Goal: Task Accomplishment & Management: Complete application form

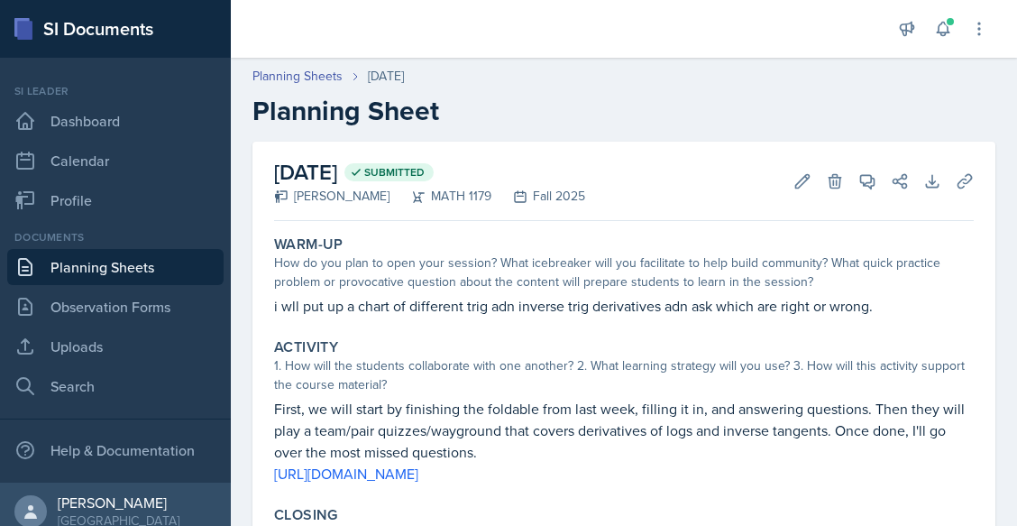
click at [723, 408] on p "First, we will start by finishing the foldable from last week, filling it in, a…" at bounding box center [624, 430] width 700 height 65
click at [96, 268] on link "Planning Sheets" at bounding box center [115, 267] width 216 height 36
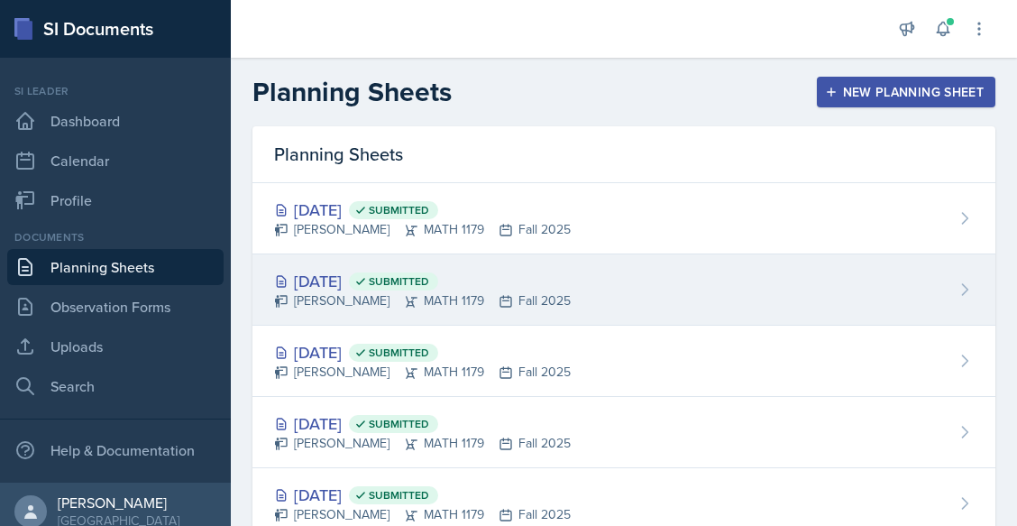
click at [427, 267] on div "[DATE] Submitted [PERSON_NAME] MATH 1179 Fall 2025" at bounding box center [623, 289] width 743 height 71
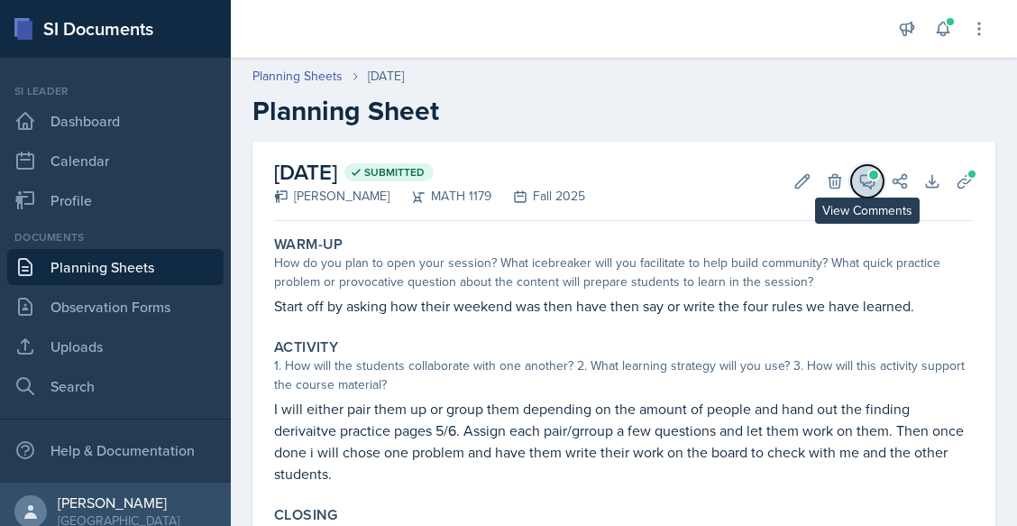
click at [851, 193] on button "View Comments" at bounding box center [867, 181] width 32 height 32
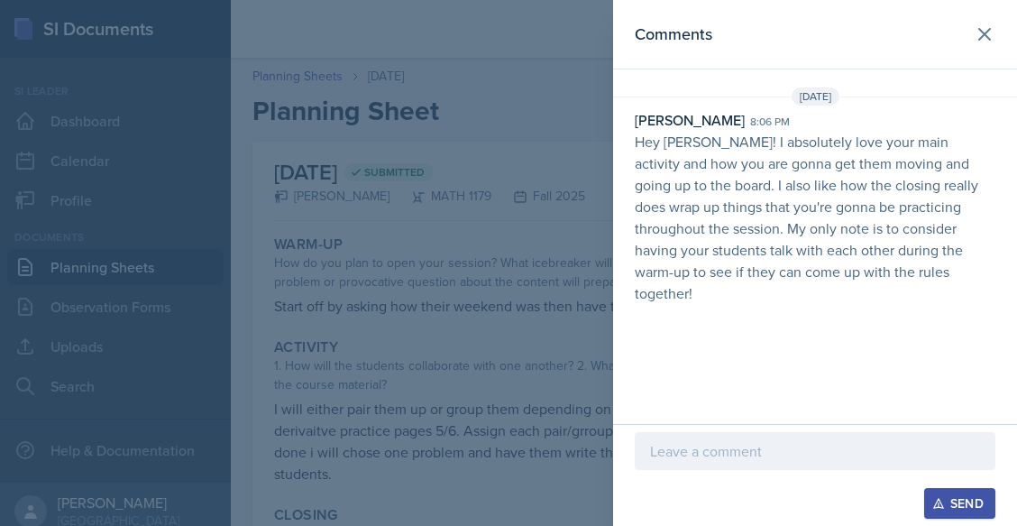
click at [710, 448] on p at bounding box center [815, 451] width 330 height 22
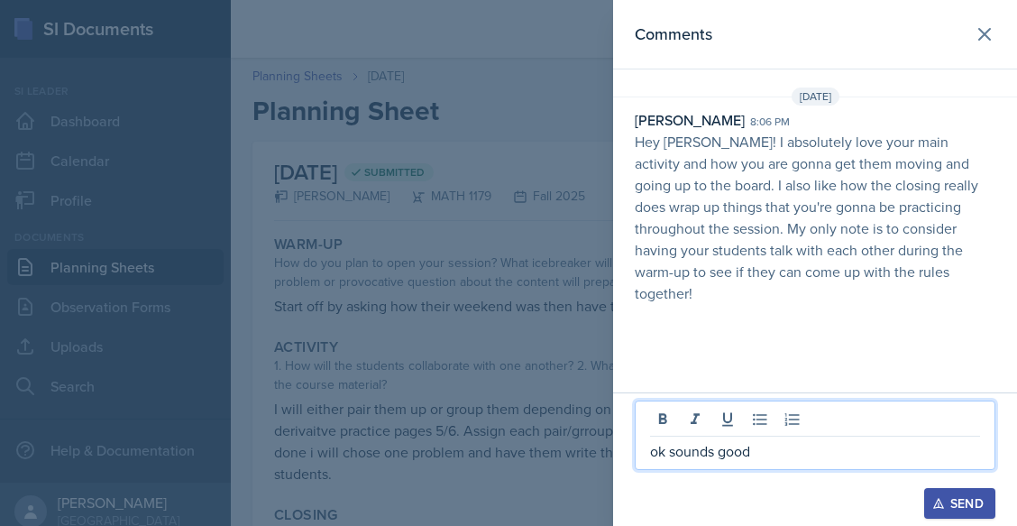
click at [962, 499] on div "Send" at bounding box center [960, 503] width 48 height 14
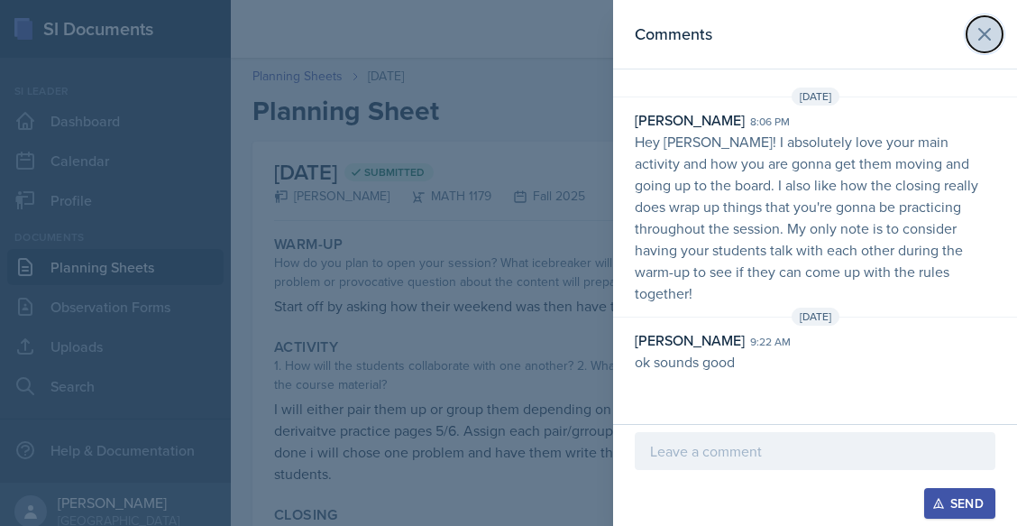
click at [981, 32] on icon at bounding box center [985, 34] width 22 height 22
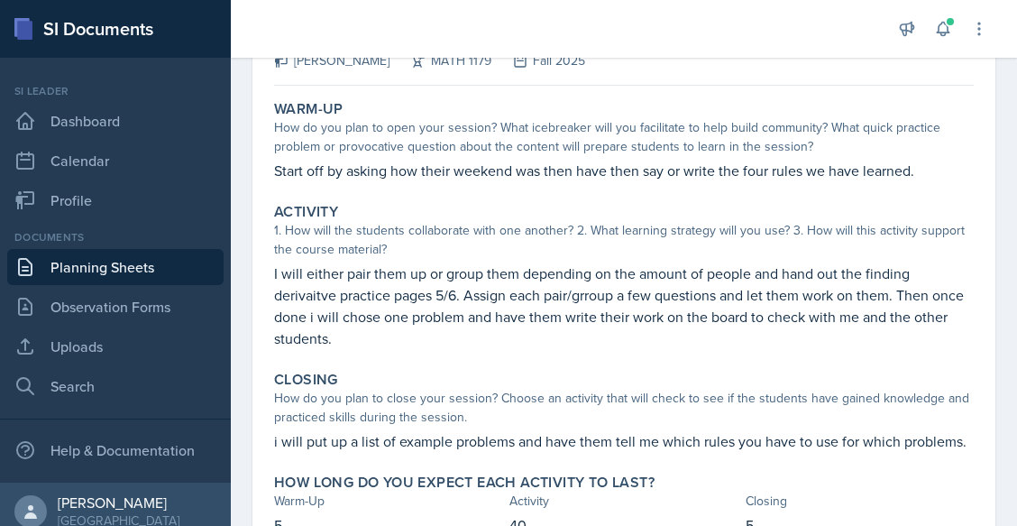
scroll to position [136, 0]
click at [121, 268] on link "Planning Sheets" at bounding box center [115, 267] width 216 height 36
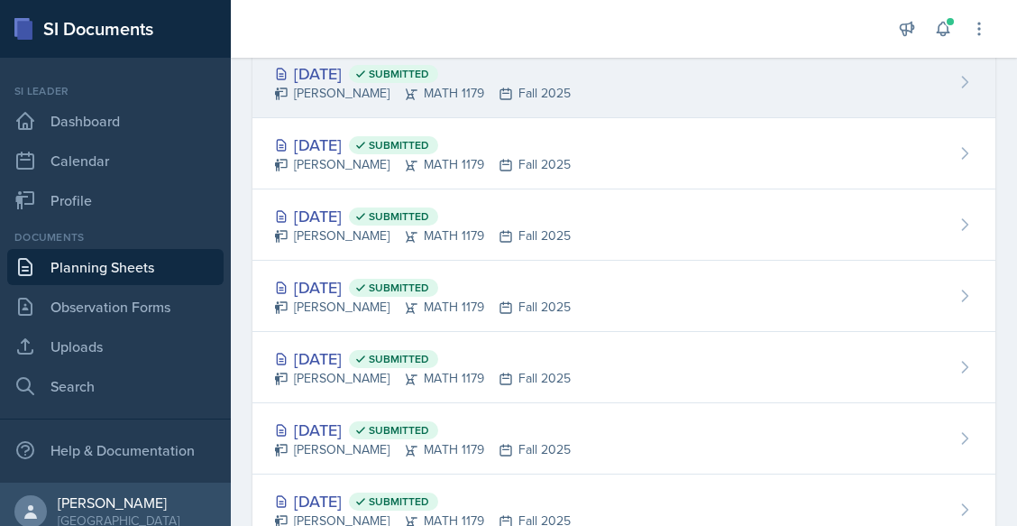
click at [446, 89] on div "[PERSON_NAME] MATH 1179 Fall 2025" at bounding box center [422, 93] width 297 height 19
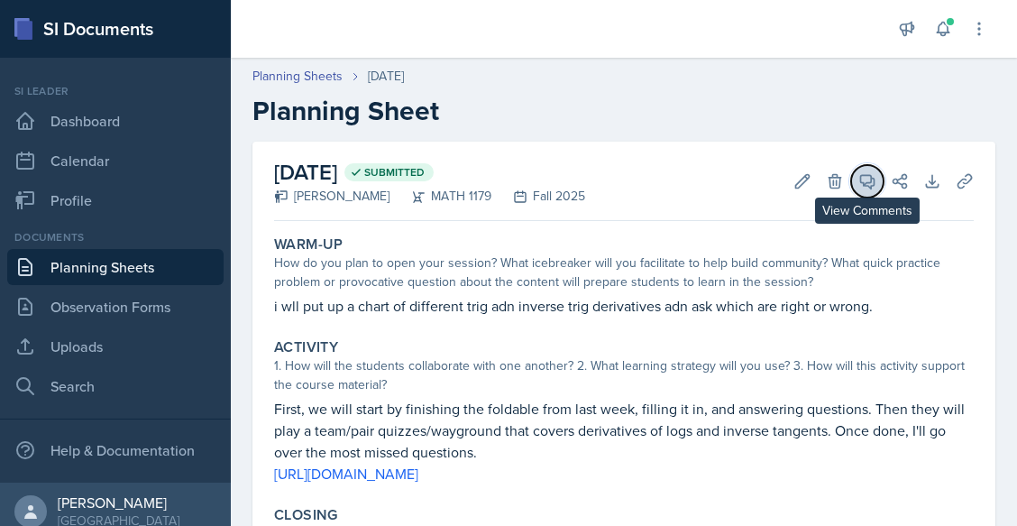
click at [853, 190] on button "View Comments" at bounding box center [867, 181] width 32 height 32
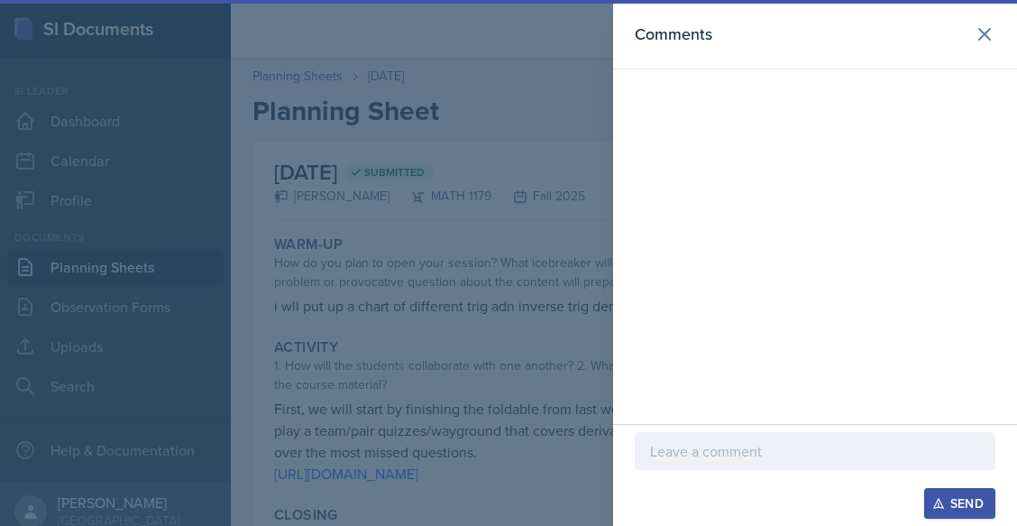
click at [739, 447] on p at bounding box center [815, 451] width 330 height 22
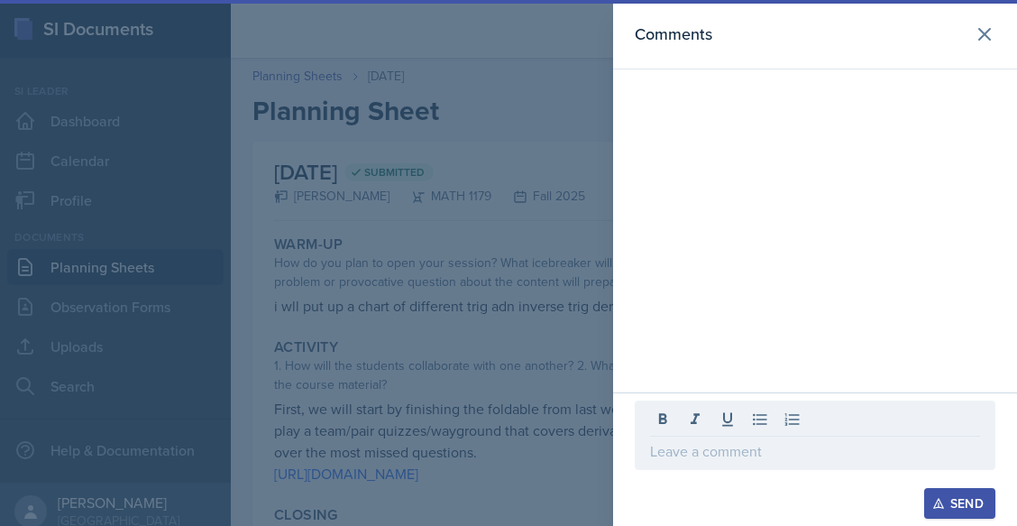
click at [505, 332] on div at bounding box center [508, 263] width 1017 height 526
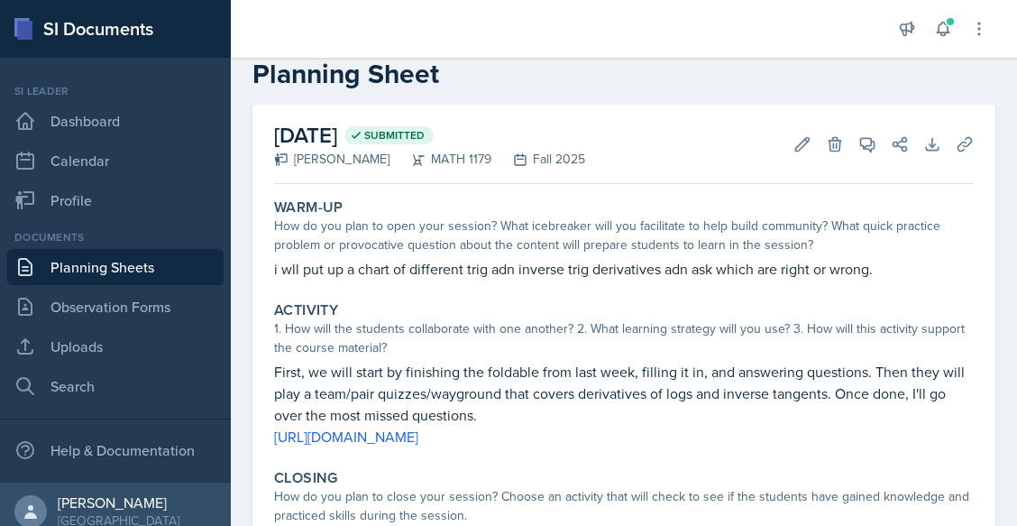
scroll to position [41, 0]
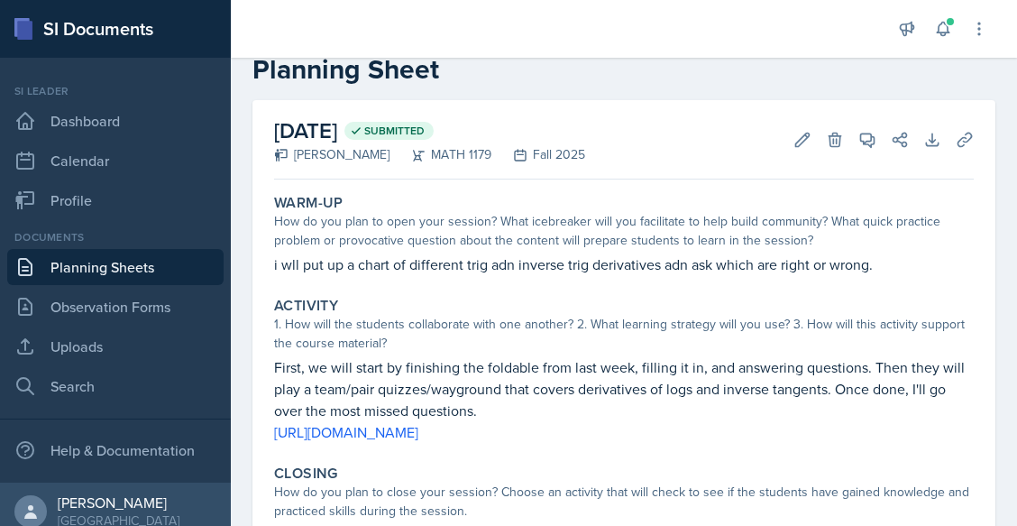
click at [515, 261] on p "i wll put up a chart of different trig adn inverse trig derivatives adn ask whi…" at bounding box center [624, 264] width 700 height 22
click at [799, 139] on button "Edit" at bounding box center [802, 140] width 32 height 32
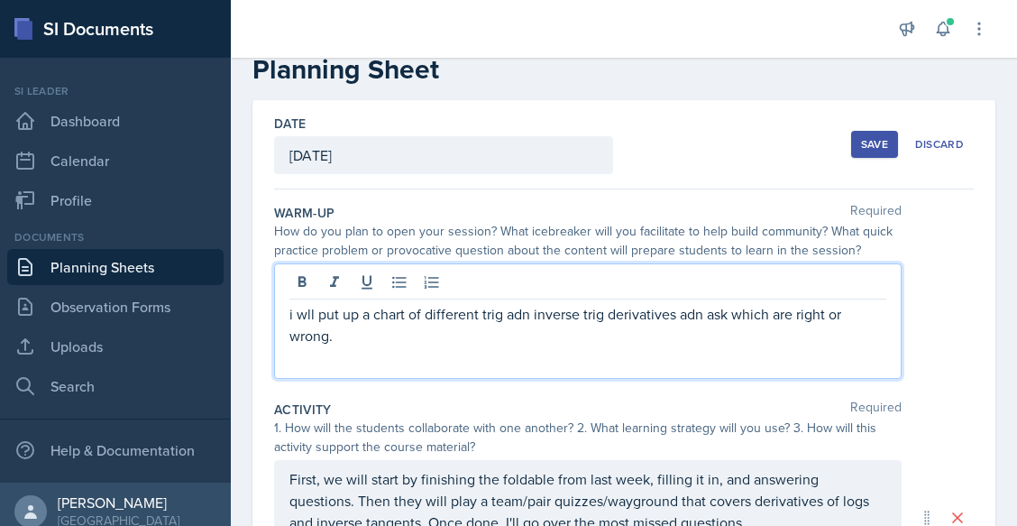
click at [527, 286] on div "i wll put up a chart of different trig adn inverse trig derivatives adn ask whi…" at bounding box center [587, 320] width 627 height 115
click at [694, 316] on p "i wll put up a chart of different trig and inverse trig derivatives adn ask whi…" at bounding box center [587, 324] width 597 height 43
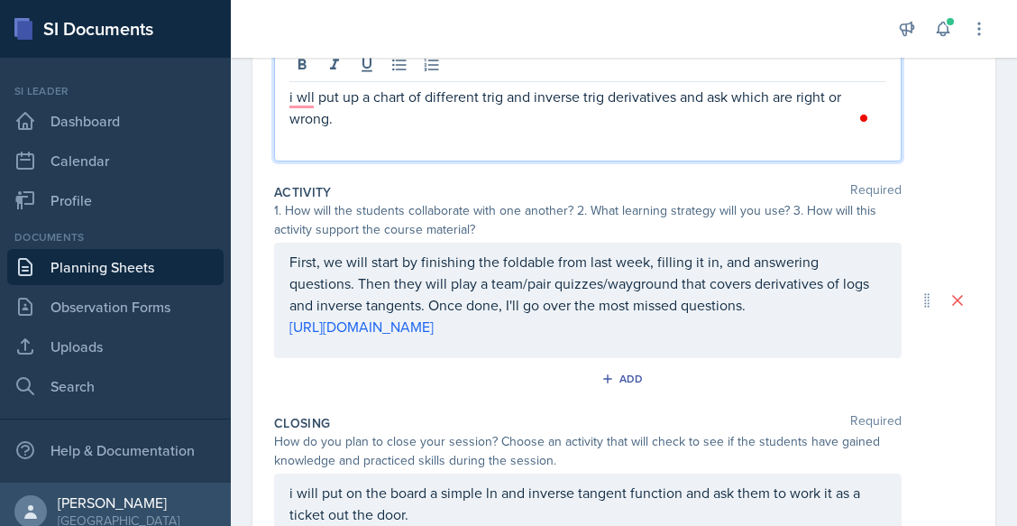
scroll to position [260, 0]
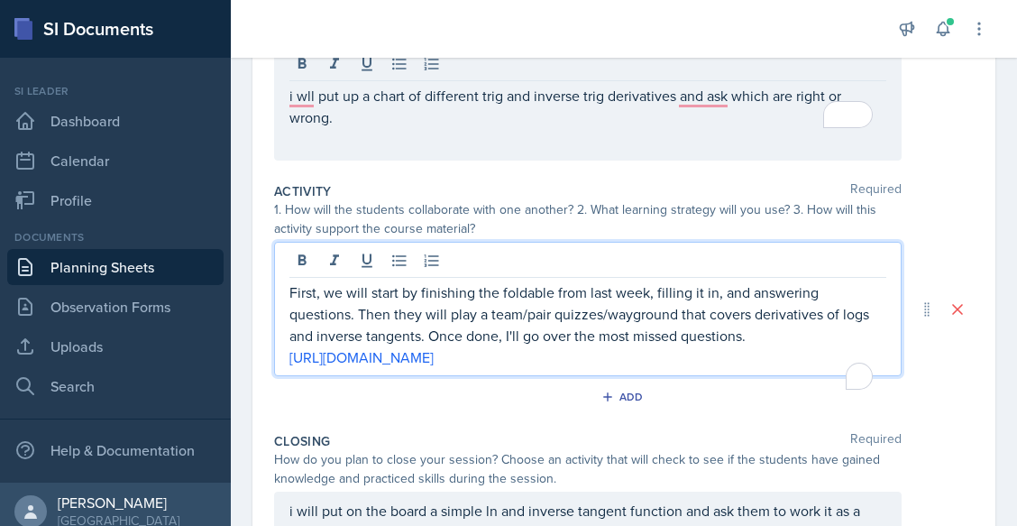
click at [606, 307] on p "First, we will start by finishing the foldable from last week, filling it in, a…" at bounding box center [587, 313] width 597 height 65
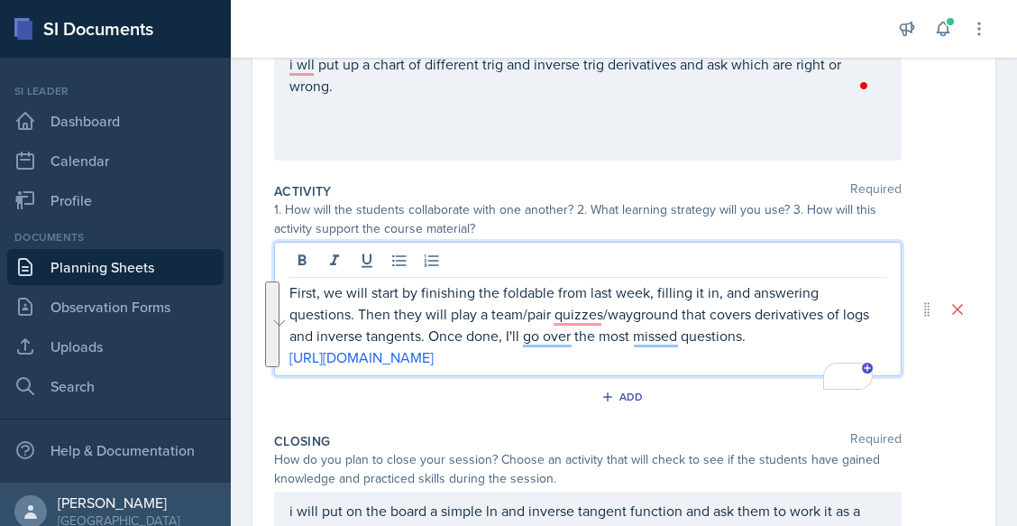
drag, startPoint x: 356, startPoint y: 316, endPoint x: 509, endPoint y: 380, distance: 166.1
click at [509, 368] on div "First, we will start by finishing the foldable from last week, filling it in, a…" at bounding box center [587, 324] width 597 height 87
copy div "Then they will play a team/pair quizzes/wayground that covers derivatives of lo…"
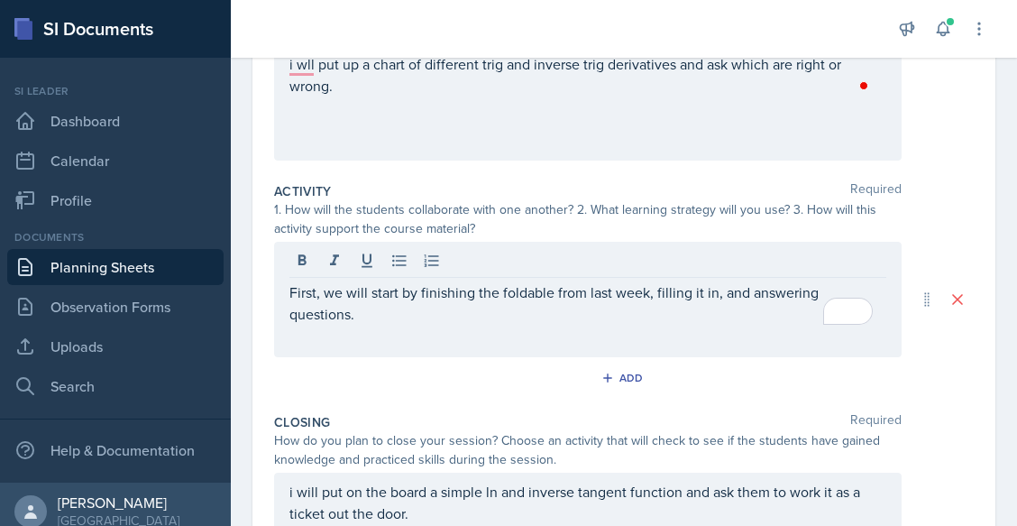
click at [462, 363] on div "Activity Required 1. How will the students collaborate with one another? 2. Wha…" at bounding box center [624, 290] width 700 height 231
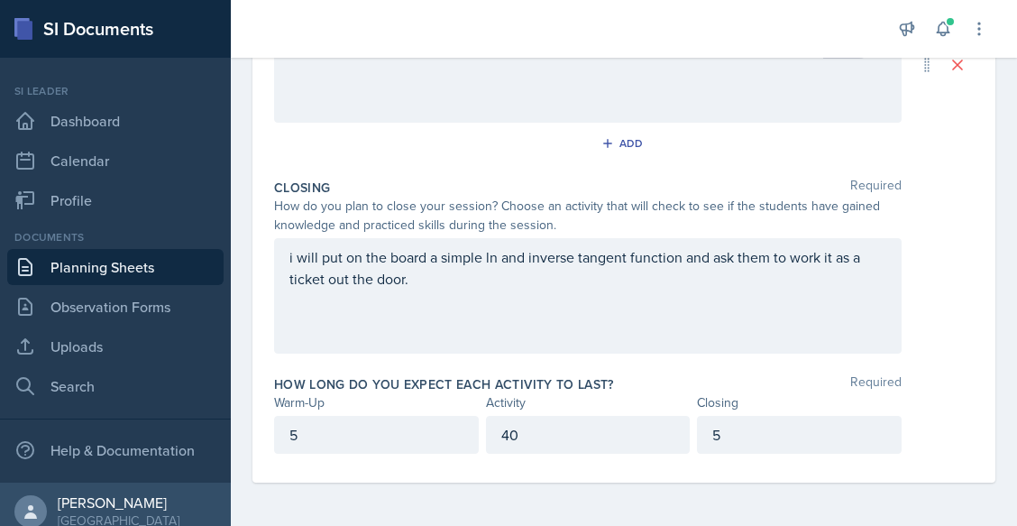
scroll to position [428, 0]
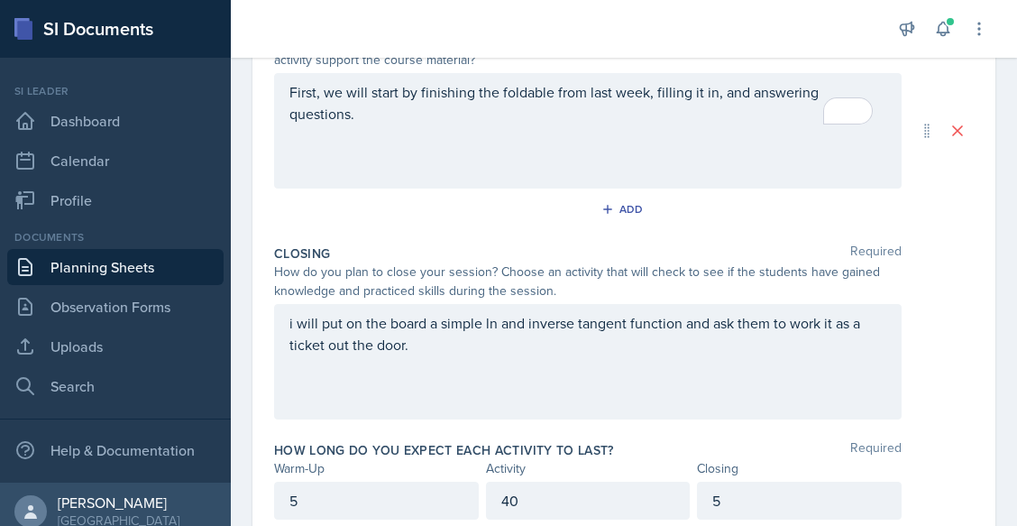
click at [568, 206] on div "Add" at bounding box center [624, 213] width 700 height 34
click at [545, 122] on p "First, we will start by finishing the foldable from last week, filling it in, a…" at bounding box center [587, 102] width 597 height 43
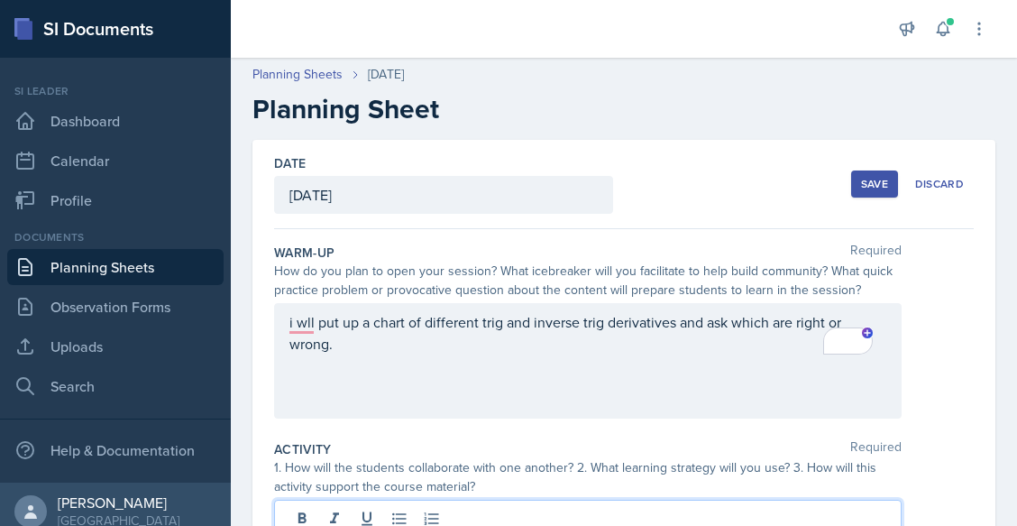
scroll to position [0, 0]
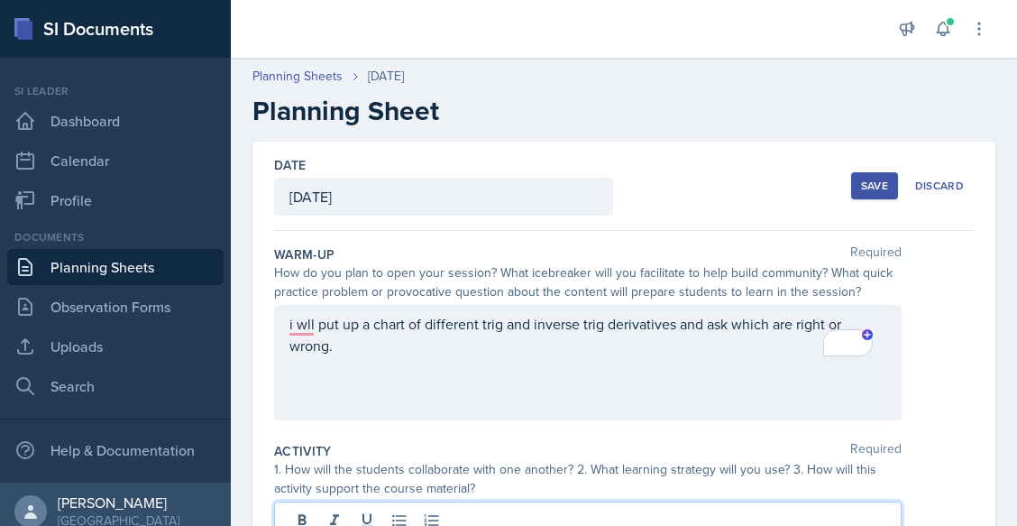
click at [881, 184] on button "Save" at bounding box center [874, 185] width 47 height 27
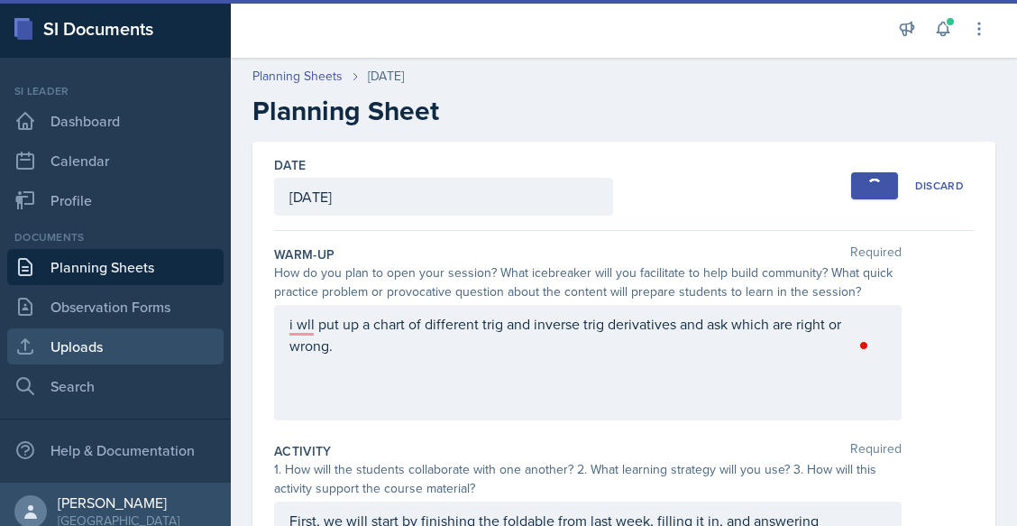
click at [89, 337] on link "Uploads" at bounding box center [115, 346] width 216 height 36
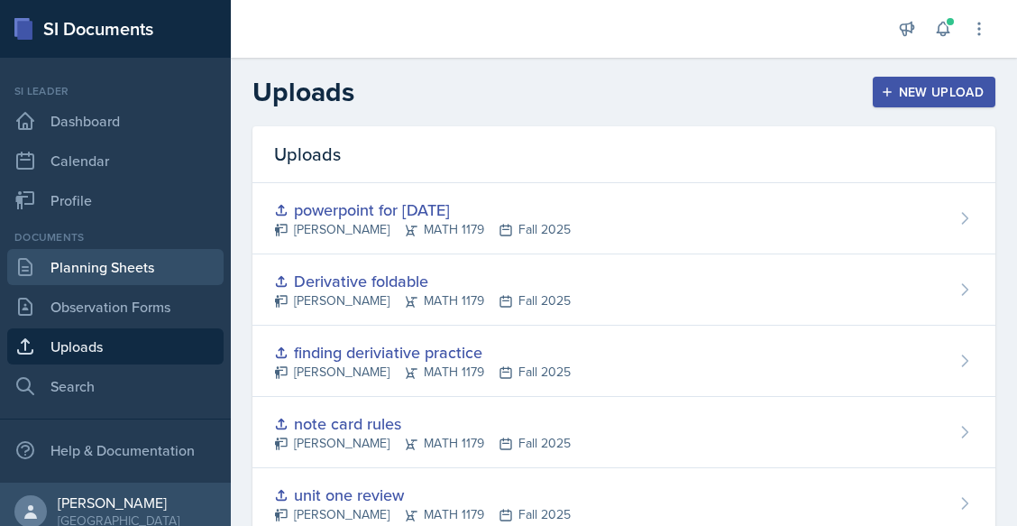
click at [122, 250] on link "Planning Sheets" at bounding box center [115, 267] width 216 height 36
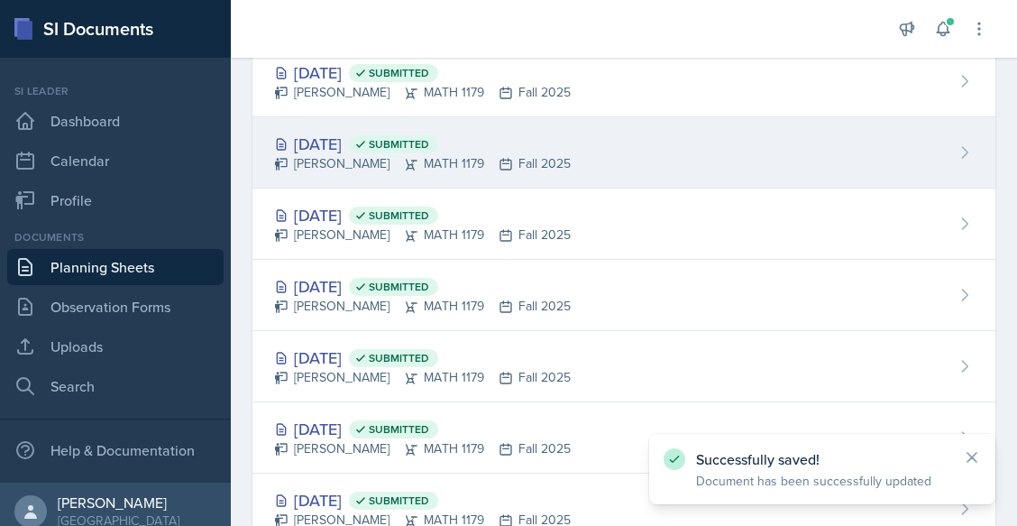
scroll to position [209, 0]
click at [407, 355] on div "[DATE] Submitted" at bounding box center [422, 356] width 297 height 24
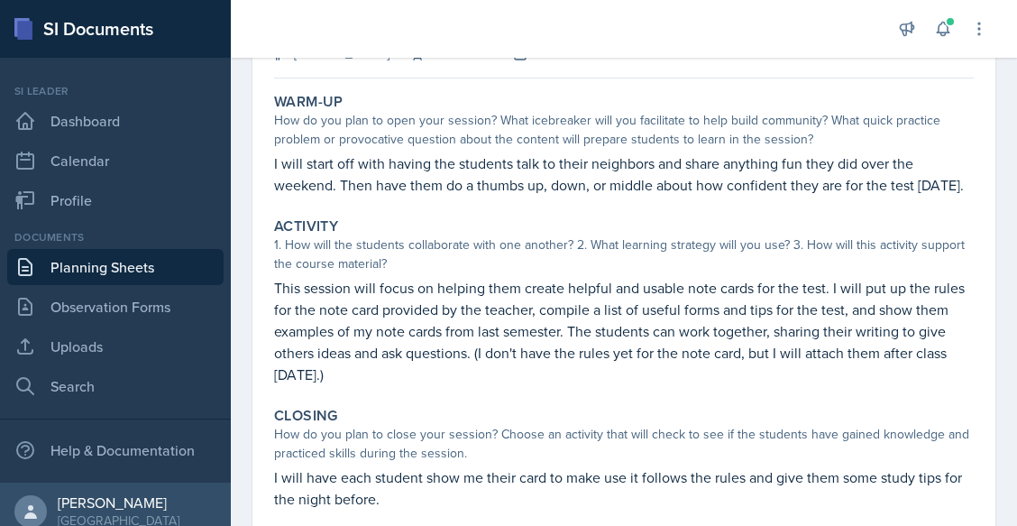
scroll to position [144, 0]
click at [358, 371] on p "This session will focus on helping them create helpful and usable note cards fo…" at bounding box center [624, 329] width 700 height 108
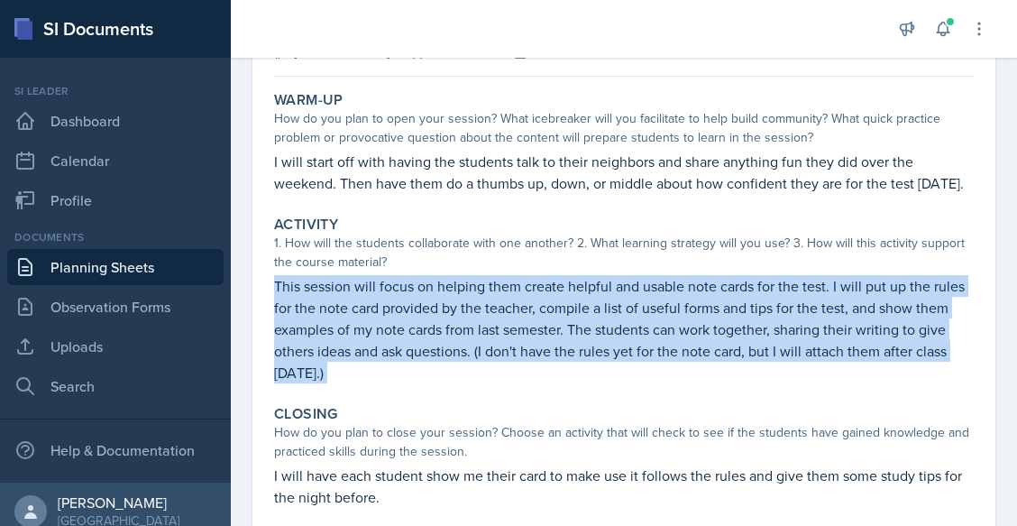
click at [358, 371] on p "This session will focus on helping them create helpful and usable note cards fo…" at bounding box center [624, 329] width 700 height 108
copy div "This session will focus on helping them create helpful and usable note cards fo…"
click at [133, 267] on link "Planning Sheets" at bounding box center [115, 267] width 216 height 36
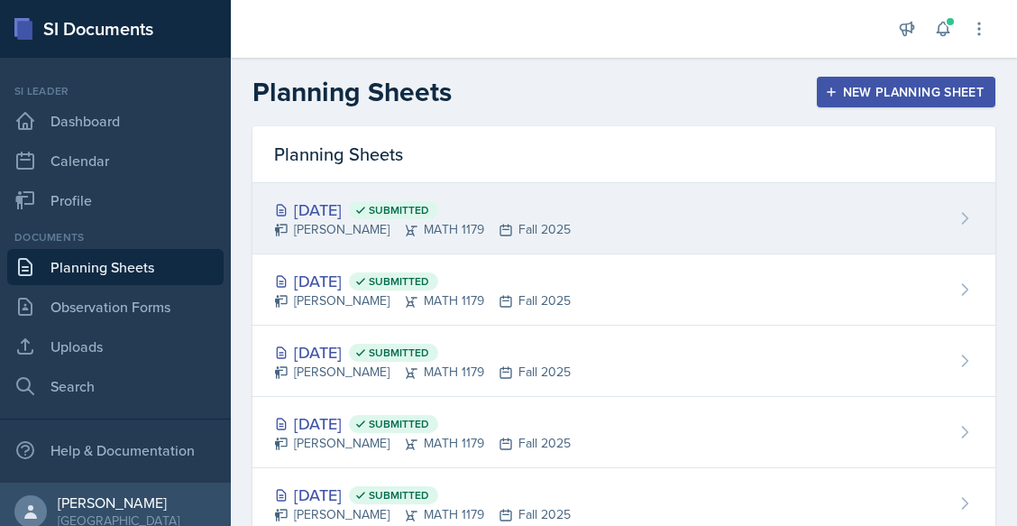
click at [423, 193] on div "[DATE] Submitted [PERSON_NAME] MATH 1179 Fall 2025" at bounding box center [623, 218] width 743 height 71
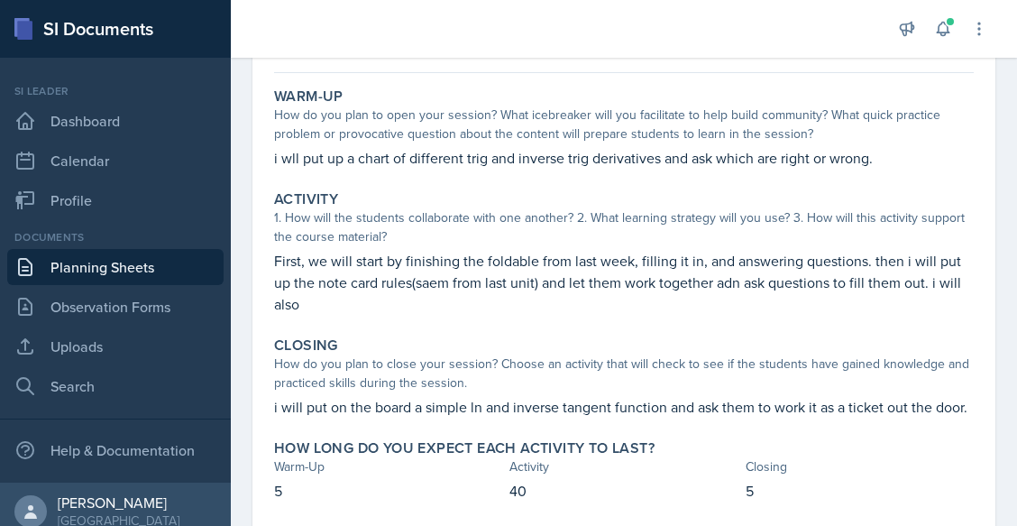
scroll to position [15, 0]
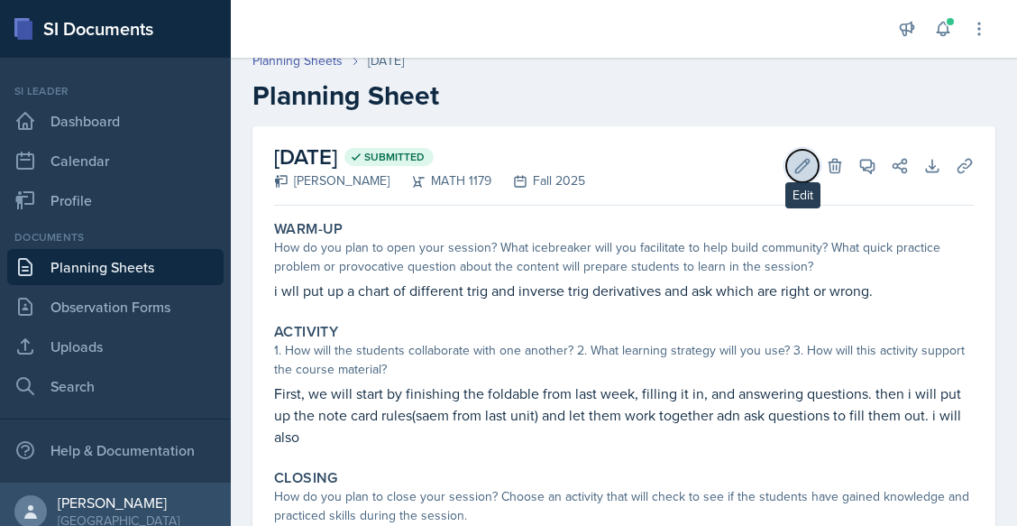
click at [796, 168] on icon at bounding box center [803, 166] width 14 height 14
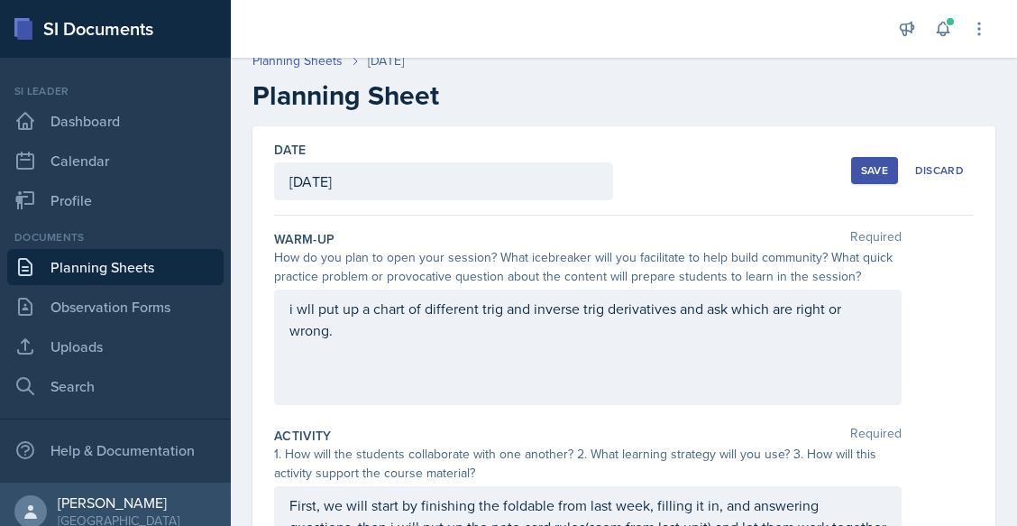
scroll to position [178, 0]
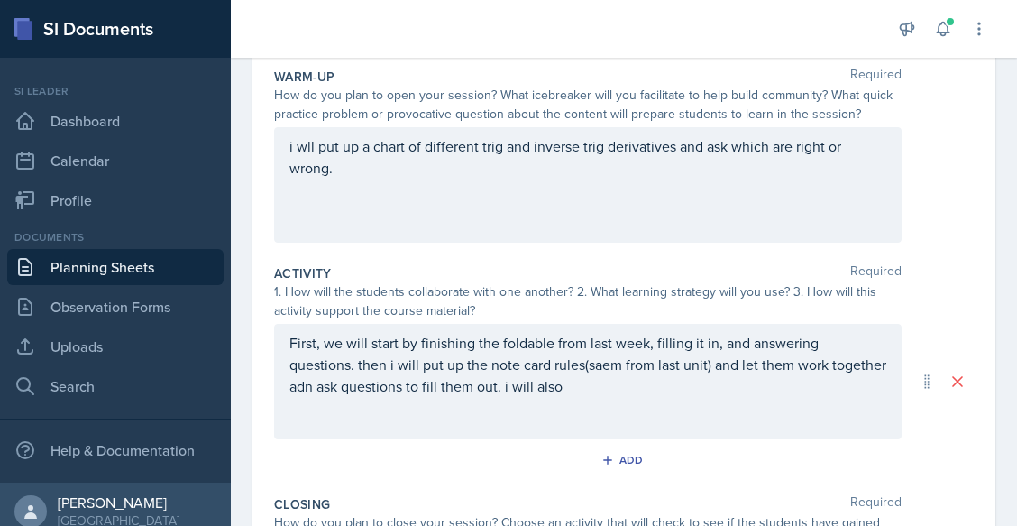
click at [690, 395] on p "First, we will start by finishing the foldable from last week, filling it in, a…" at bounding box center [587, 364] width 597 height 65
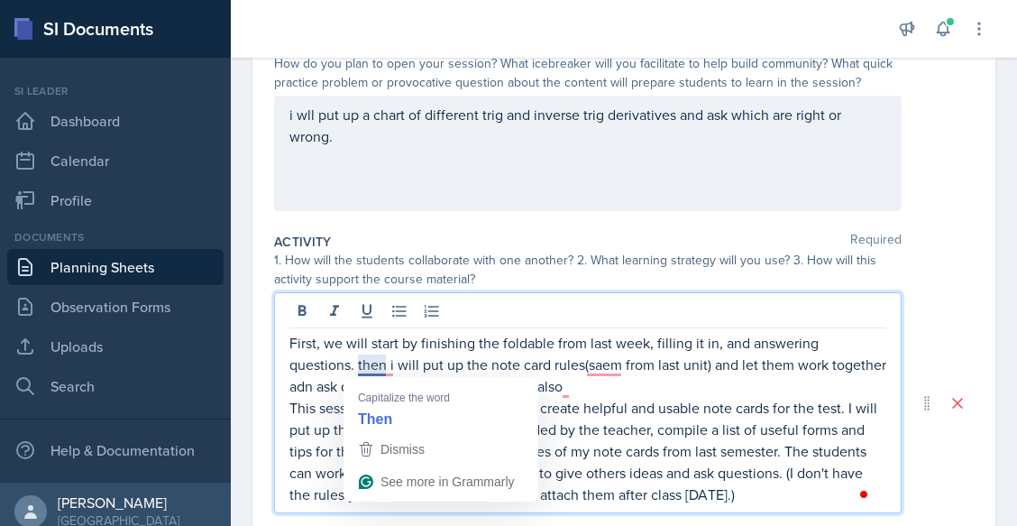
click at [460, 367] on p "First, we will start by finishing the foldable from last week, filling it in, a…" at bounding box center [587, 364] width 597 height 65
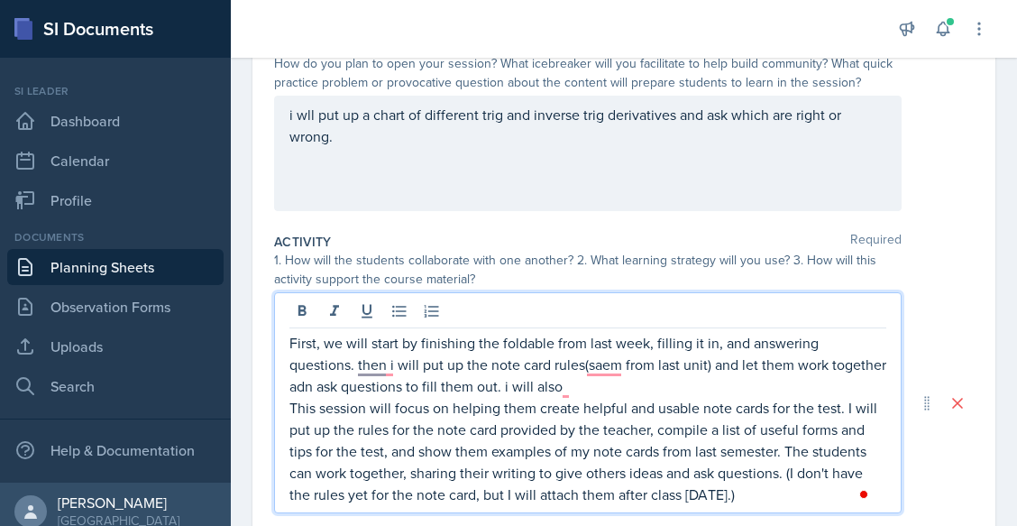
click at [432, 366] on p "First, we will start by finishing the foldable from last week, filling it in, a…" at bounding box center [587, 364] width 597 height 65
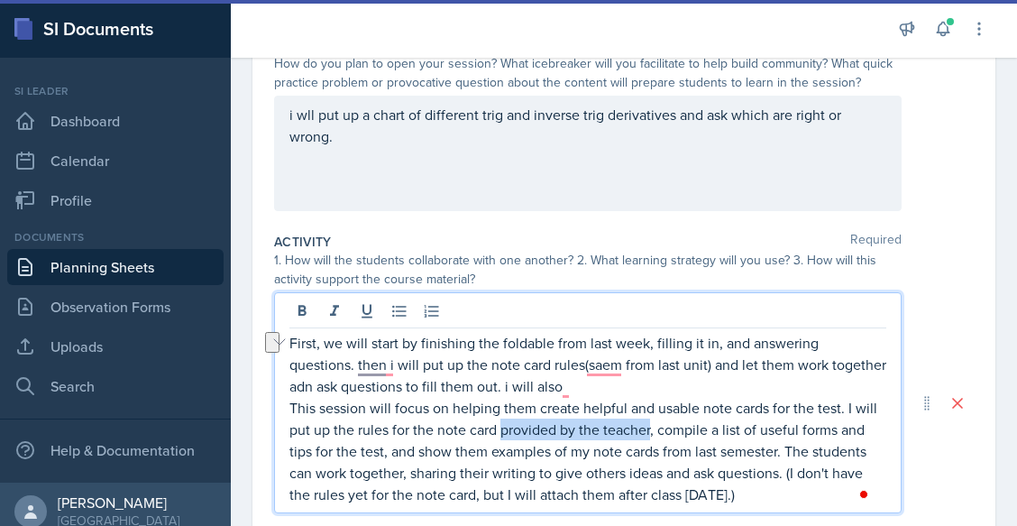
drag, startPoint x: 524, startPoint y: 429, endPoint x: 673, endPoint y: 431, distance: 149.7
click at [673, 431] on p "This session will focus on helping them create helpful and usable note cards fo…" at bounding box center [587, 451] width 597 height 108
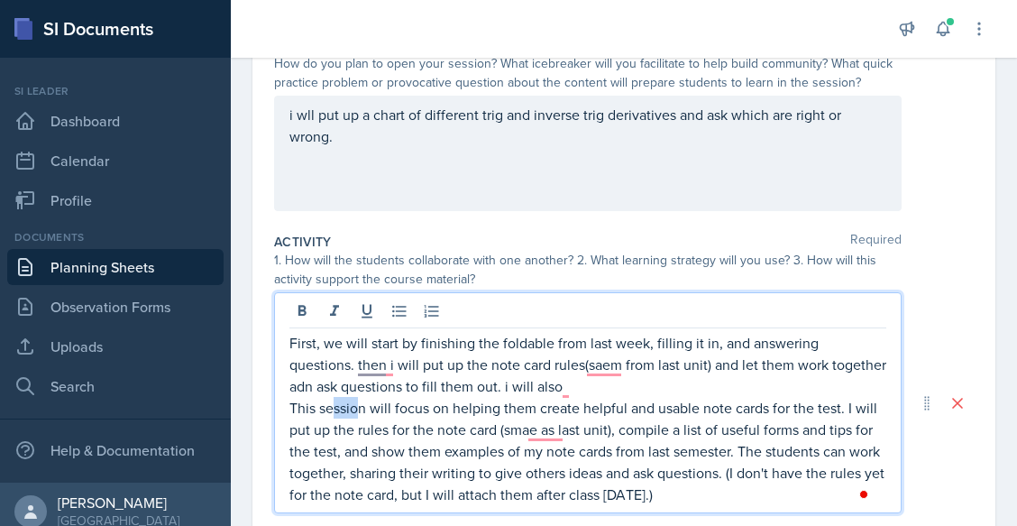
drag, startPoint x: 360, startPoint y: 410, endPoint x: 328, endPoint y: 408, distance: 31.6
click at [328, 408] on p "This session will focus on helping them create helpful and usable note cards fo…" at bounding box center [587, 451] width 597 height 108
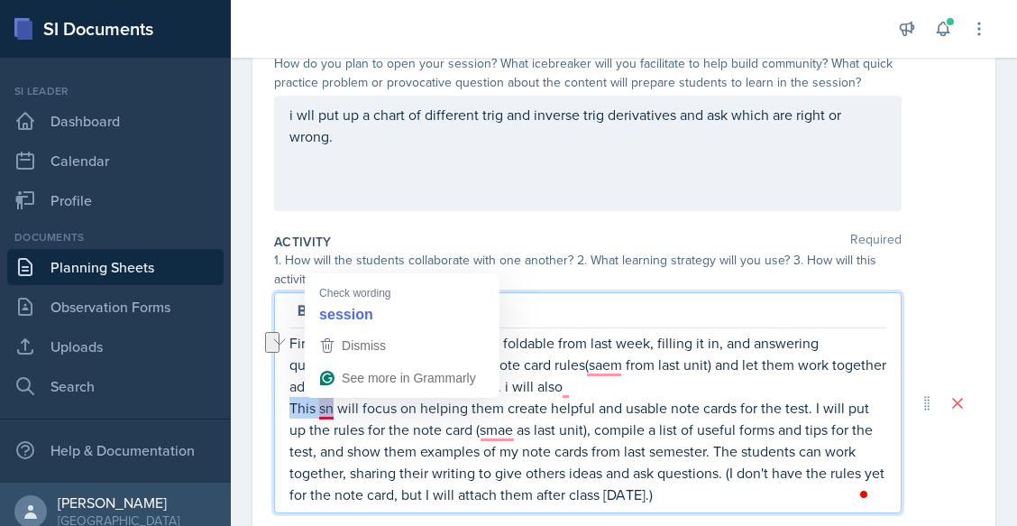
drag, startPoint x: 334, startPoint y: 413, endPoint x: 290, endPoint y: 415, distance: 43.3
click at [290, 415] on p "This sn will focus on helping them create helpful and usable note cards for the…" at bounding box center [587, 451] width 597 height 108
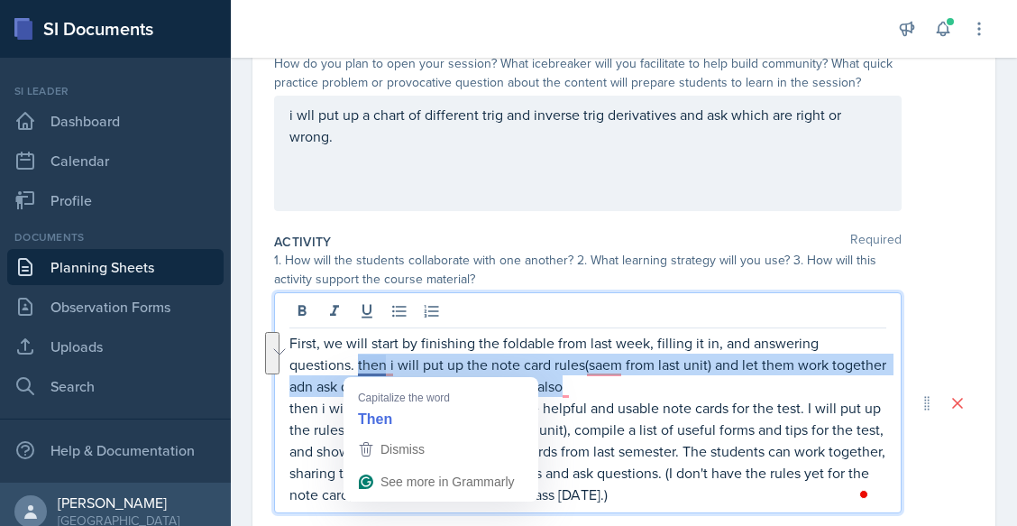
drag, startPoint x: 358, startPoint y: 363, endPoint x: 710, endPoint y: 386, distance: 352.3
click at [710, 386] on p "First, we will start by finishing the foldable from last week, filling it in, a…" at bounding box center [587, 364] width 597 height 65
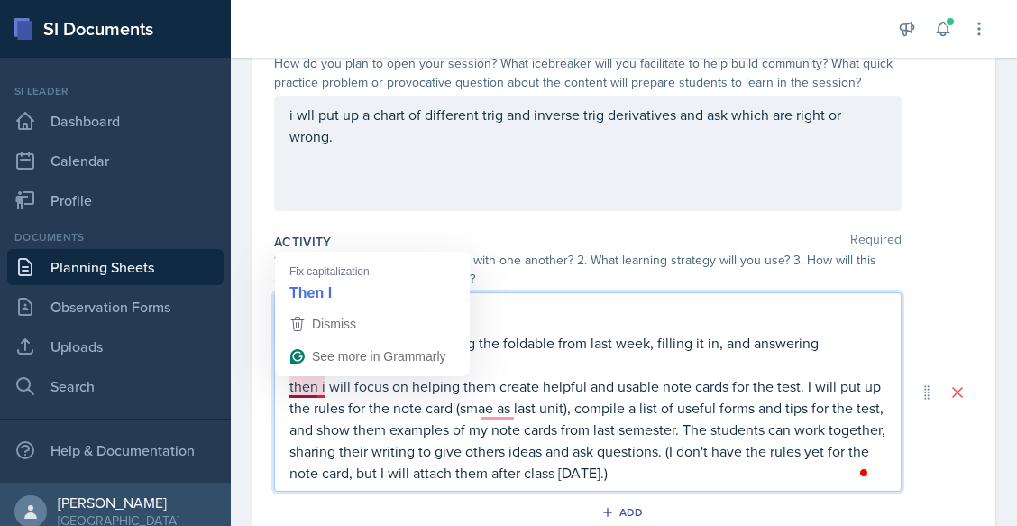
click at [289, 384] on p "then i will focus on helping them create helpful and usable note cards for the …" at bounding box center [587, 429] width 597 height 108
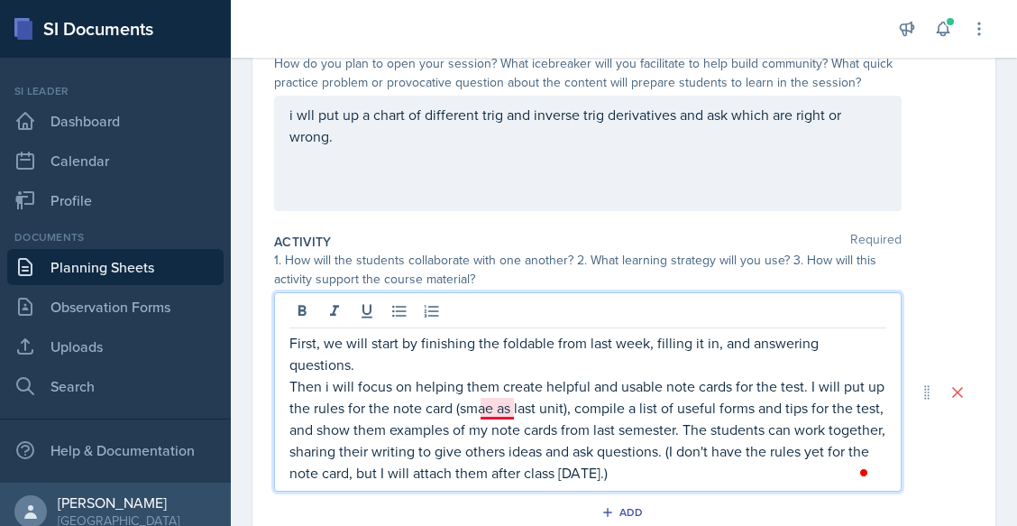
click at [493, 408] on p "Then i will focus on helping them create helpful and usable note cards for the …" at bounding box center [587, 429] width 597 height 108
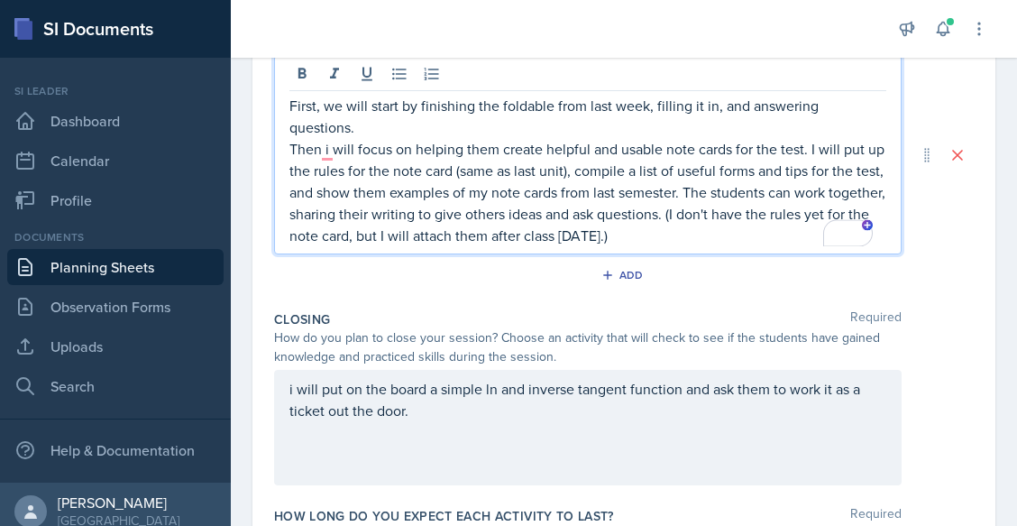
scroll to position [447, 0]
click at [558, 410] on p "i will put on the board a simple ln and inverse tangent function and ask them t…" at bounding box center [587, 398] width 597 height 43
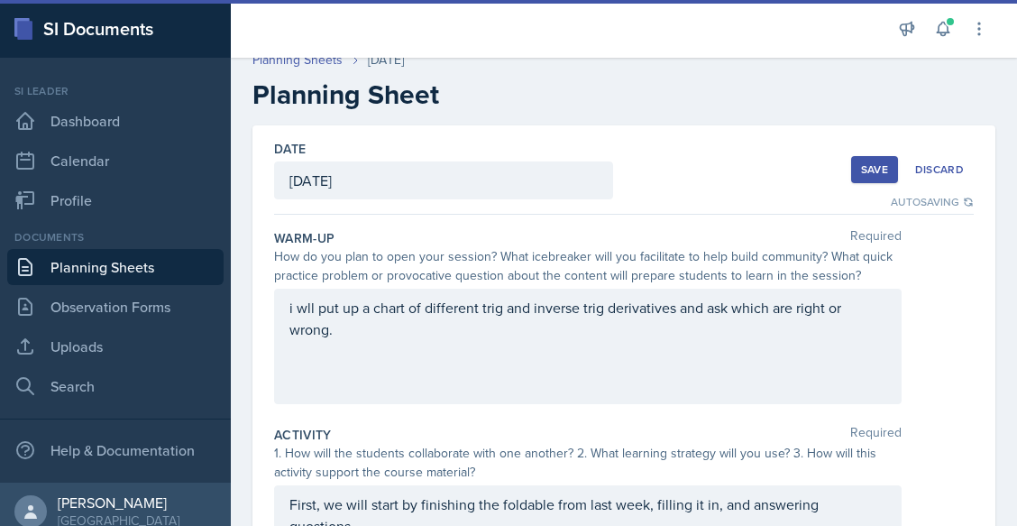
scroll to position [17, 0]
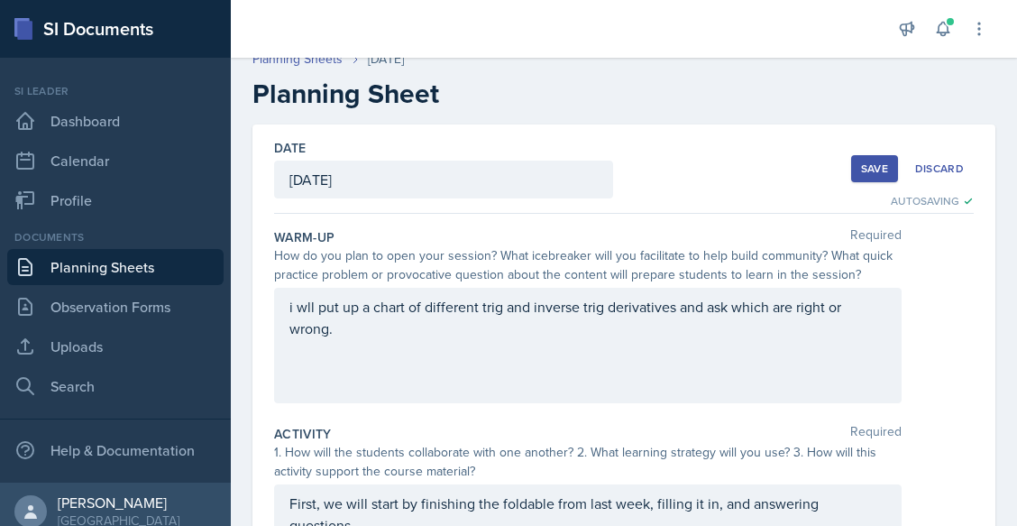
click at [861, 161] on div "Save" at bounding box center [874, 168] width 27 height 14
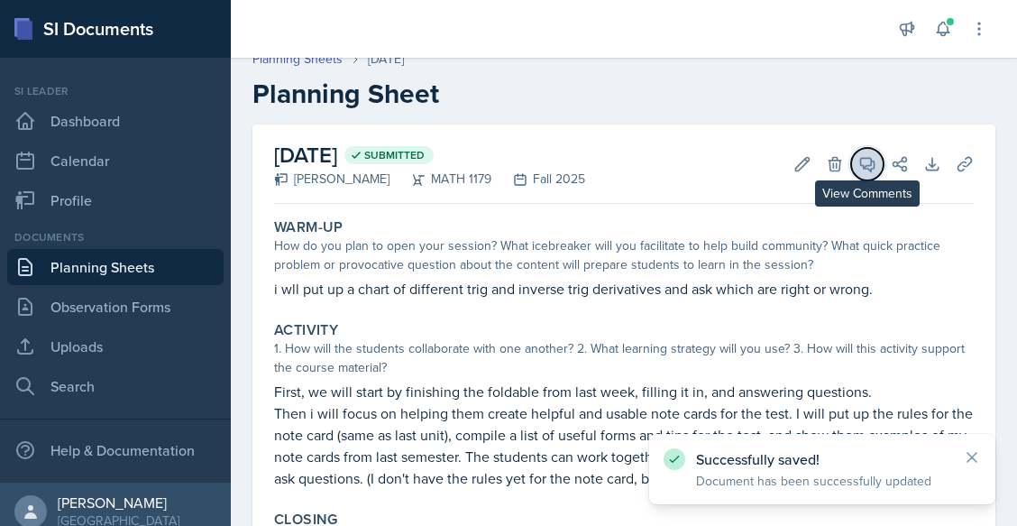
click at [861, 163] on icon at bounding box center [868, 165] width 14 height 14
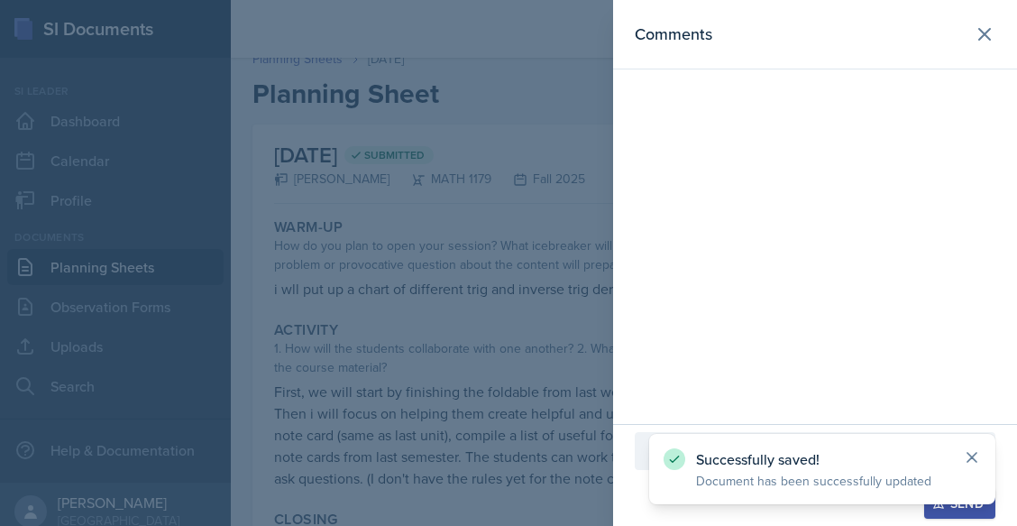
click at [971, 448] on icon at bounding box center [972, 457] width 18 height 18
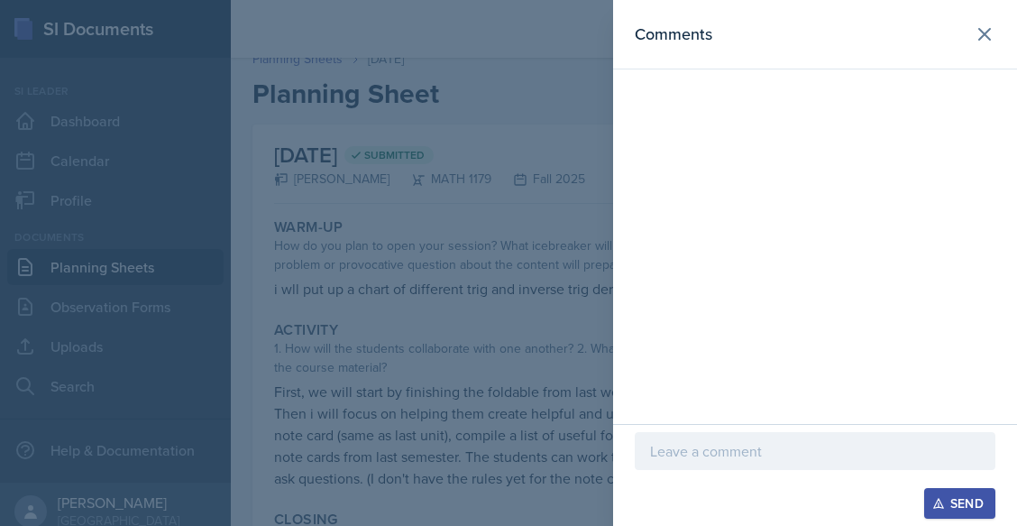
click at [896, 446] on p at bounding box center [815, 451] width 330 height 22
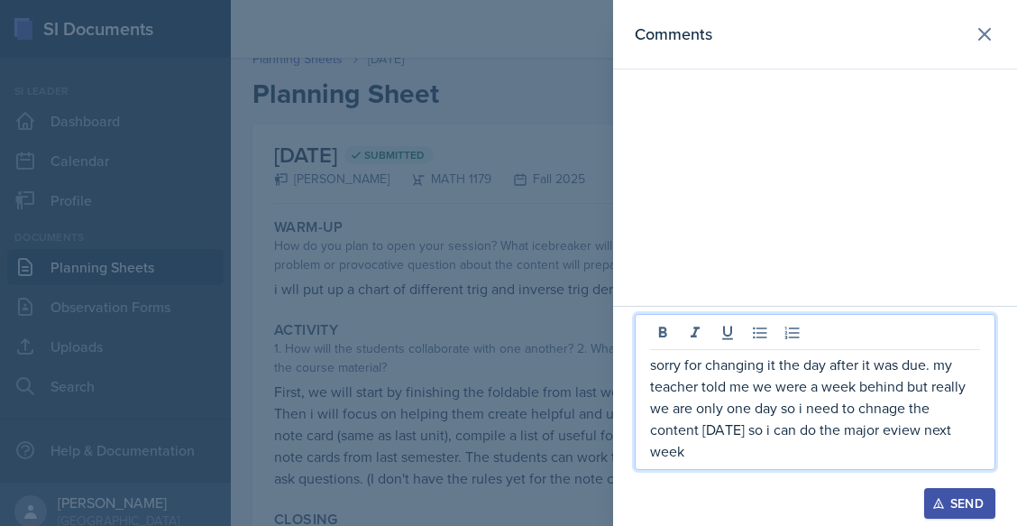
click at [878, 432] on p "sorry for changing it the day after it was due. my teacher told me we were a we…" at bounding box center [815, 407] width 330 height 108
click at [890, 406] on p "sorry for changing it the day after it was due. my teacher told me we were a we…" at bounding box center [815, 407] width 330 height 108
click at [946, 503] on div "Send" at bounding box center [960, 503] width 48 height 14
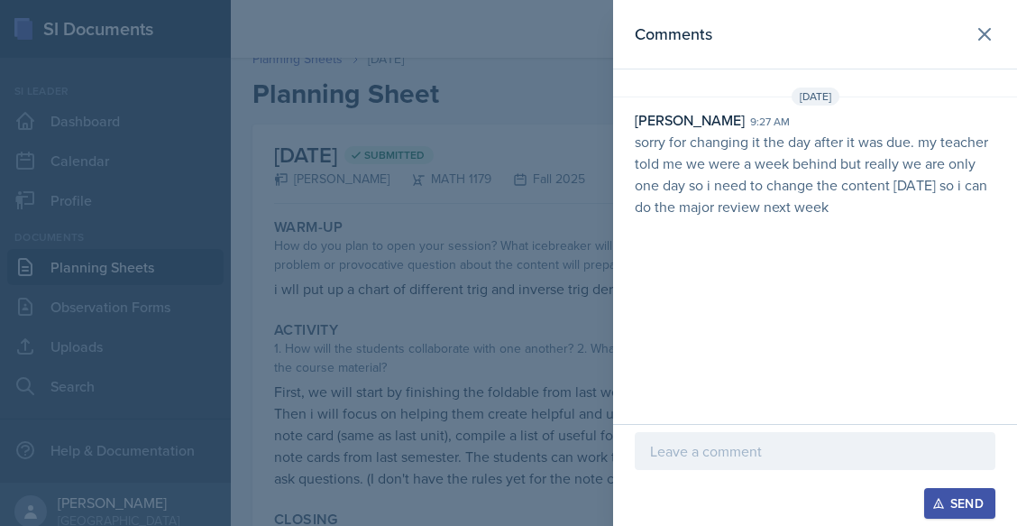
click at [589, 235] on div at bounding box center [508, 263] width 1017 height 526
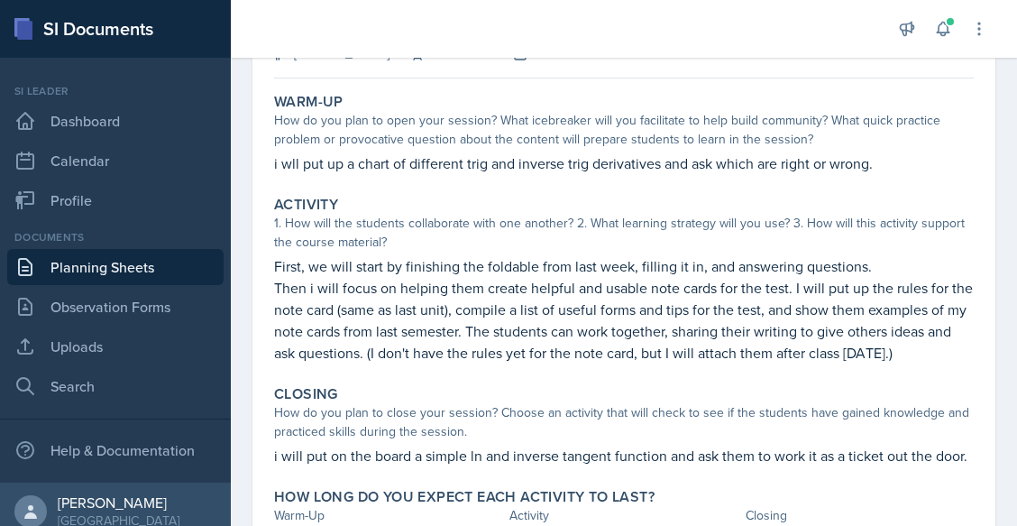
scroll to position [143, 0]
click at [484, 334] on p "Then i will focus on helping them create helpful and usable note cards for the …" at bounding box center [624, 319] width 700 height 87
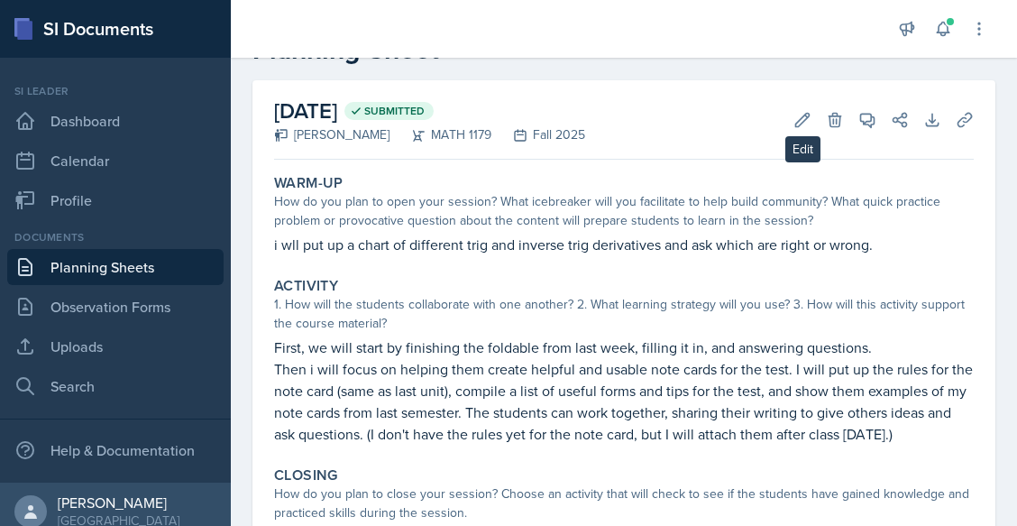
scroll to position [62, 0]
click at [798, 114] on button "Edit" at bounding box center [802, 119] width 32 height 32
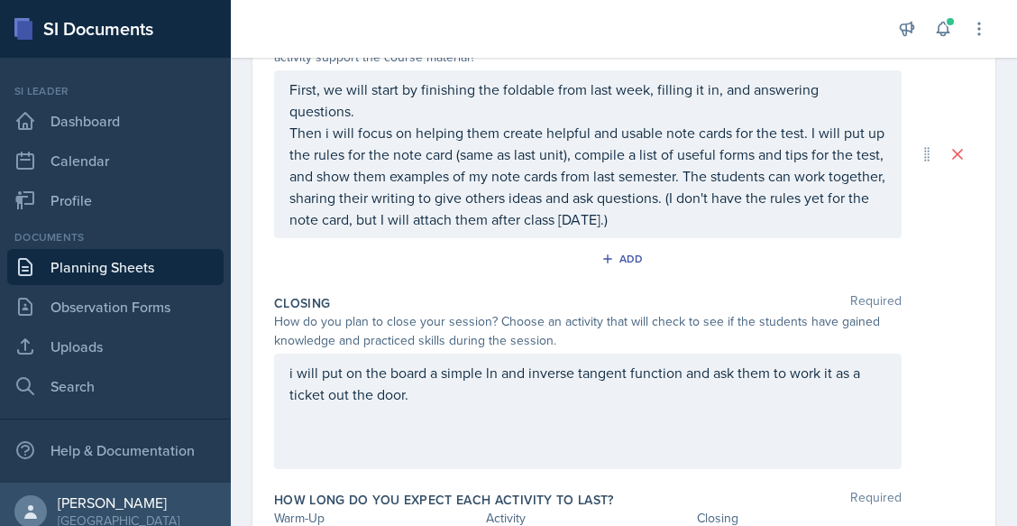
scroll to position [430, 0]
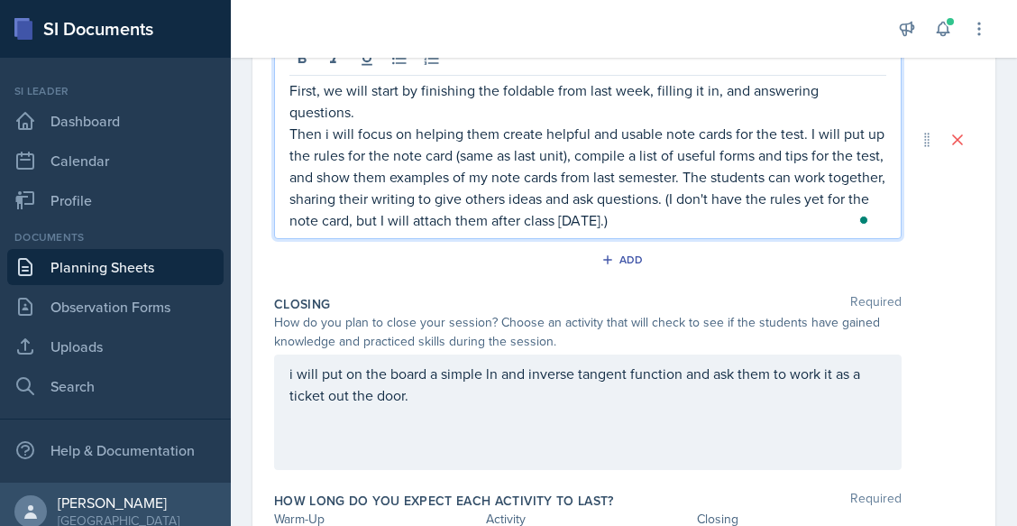
drag, startPoint x: 761, startPoint y: 201, endPoint x: 773, endPoint y: 245, distance: 45.7
click at [773, 245] on div "Activity Required 1. How will the students collaborate with one another? 2. Wha…" at bounding box center [624, 130] width 700 height 315
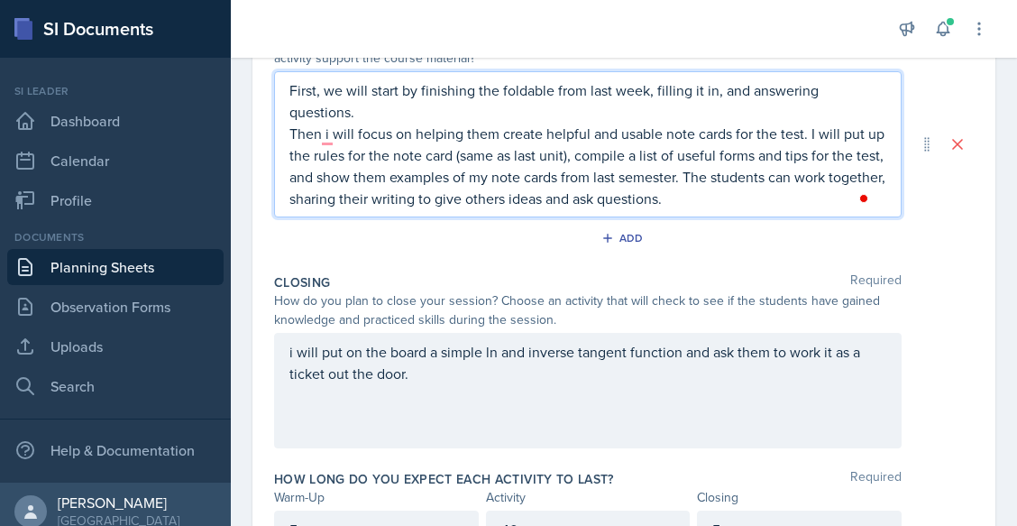
scroll to position [407, 0]
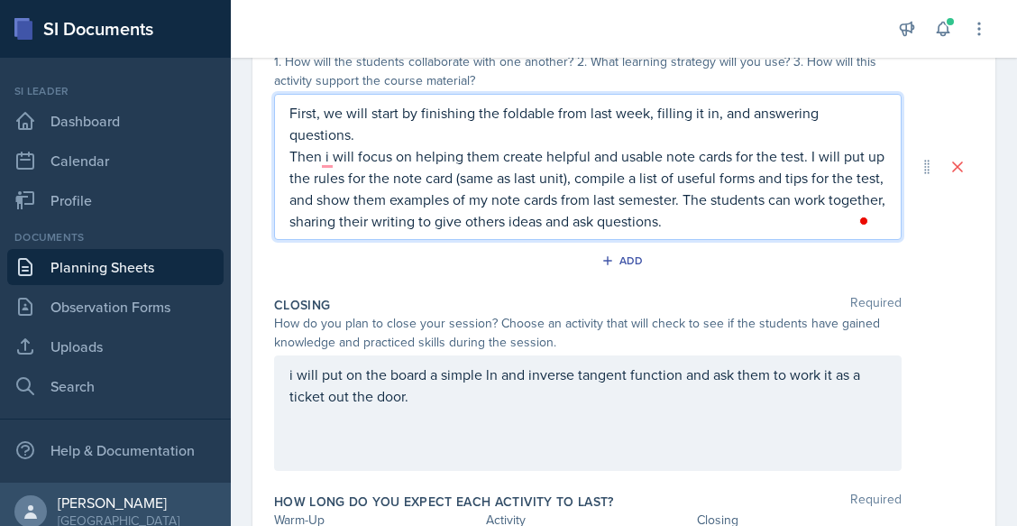
click at [461, 376] on p "i will put on the board a simple ln and inverse tangent function and ask them t…" at bounding box center [587, 384] width 597 height 43
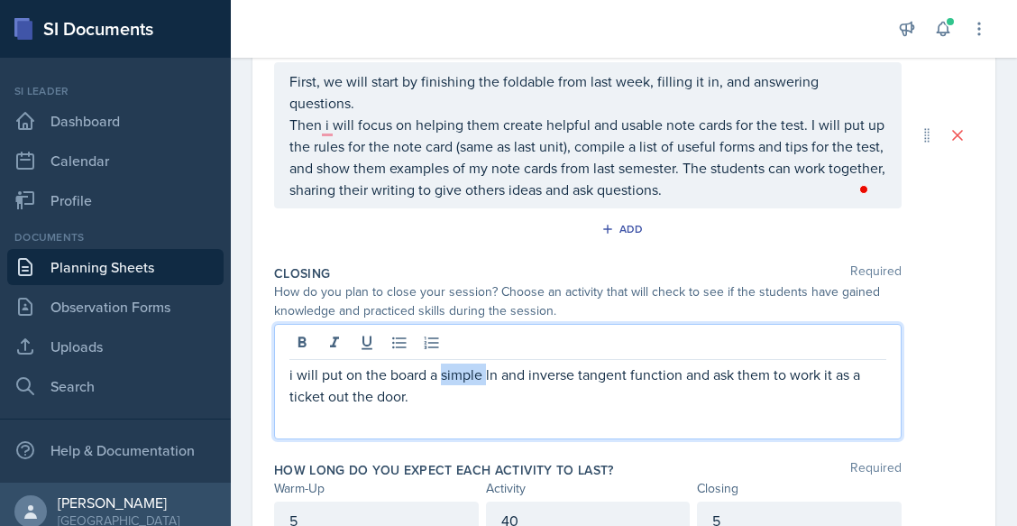
click at [461, 376] on p "i will put on the board a simple ln and inverse tangent function and ask them t…" at bounding box center [587, 384] width 597 height 43
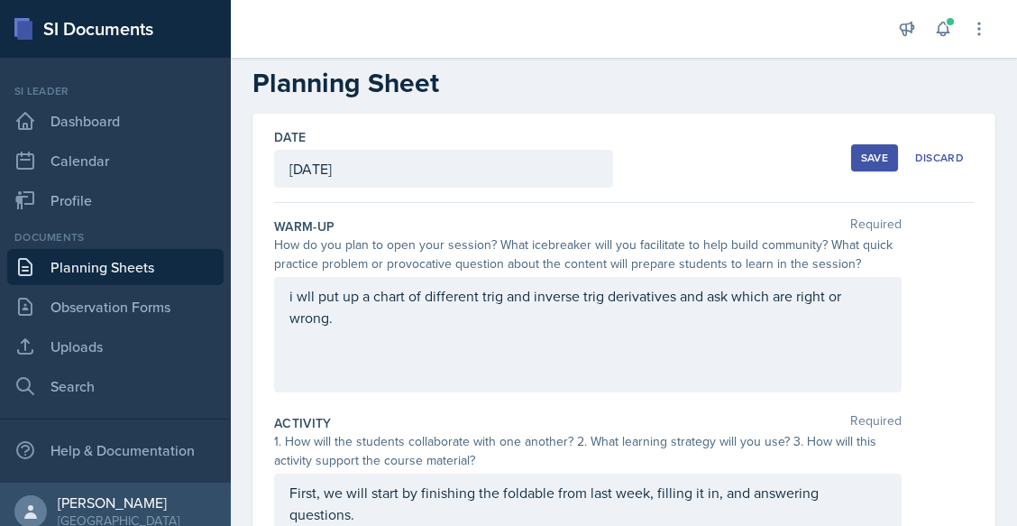
scroll to position [0, 0]
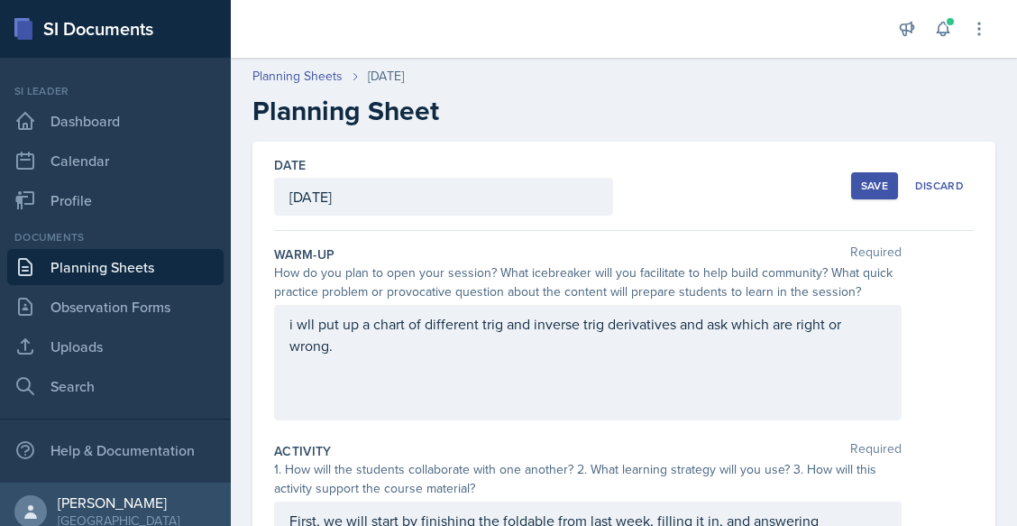
click at [866, 176] on button "Save" at bounding box center [874, 185] width 47 height 27
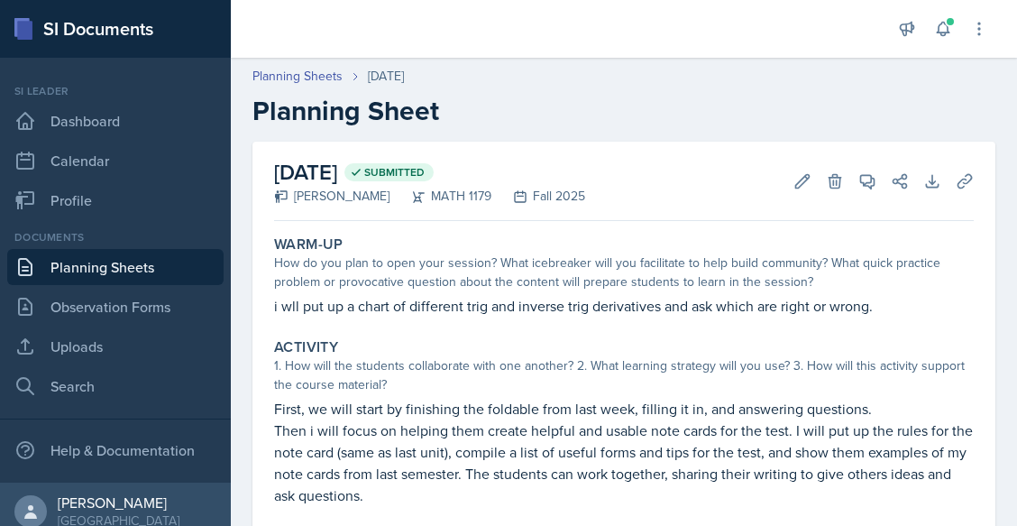
click at [138, 253] on link "Planning Sheets" at bounding box center [115, 267] width 216 height 36
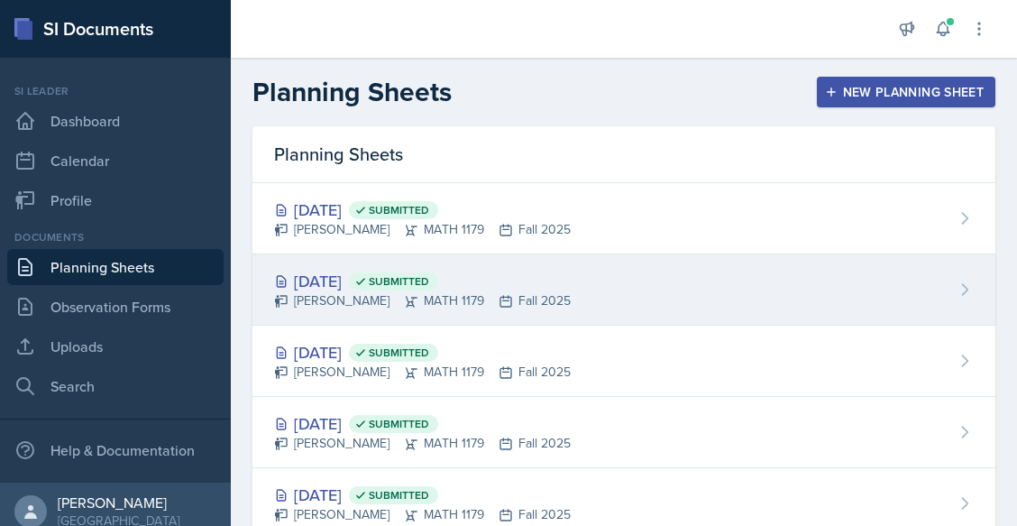
click at [364, 295] on div "[PERSON_NAME] MATH 1179 Fall 2025" at bounding box center [422, 300] width 297 height 19
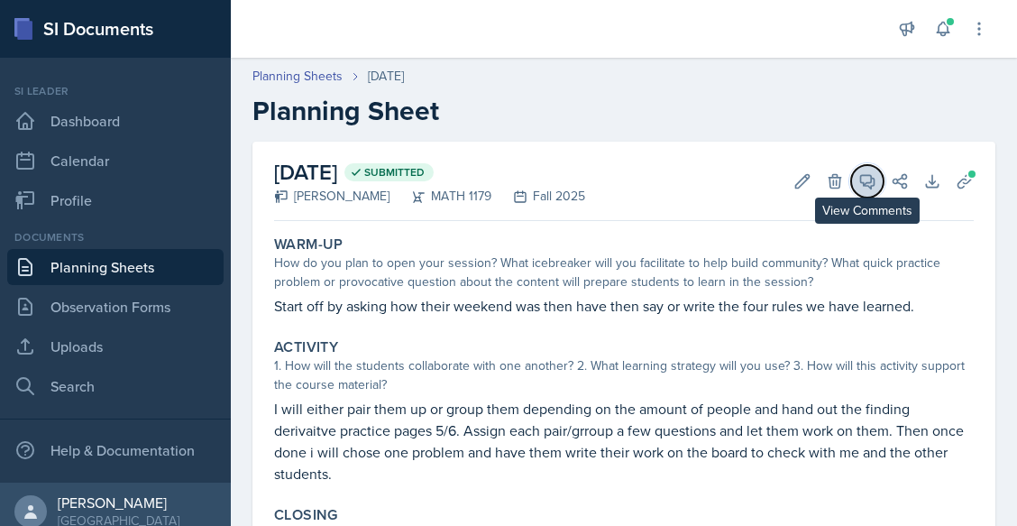
click at [862, 185] on icon at bounding box center [867, 181] width 18 height 18
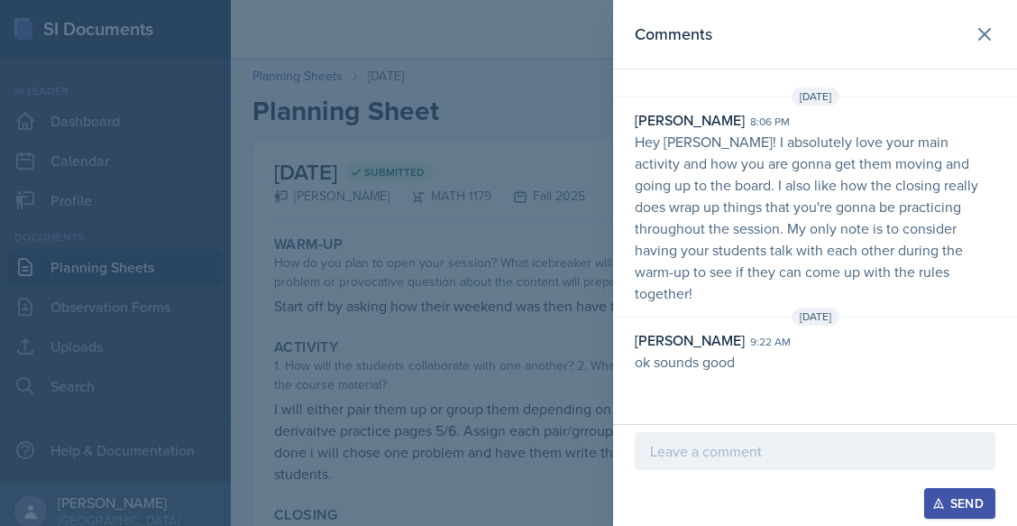
click at [579, 288] on div at bounding box center [508, 263] width 1017 height 526
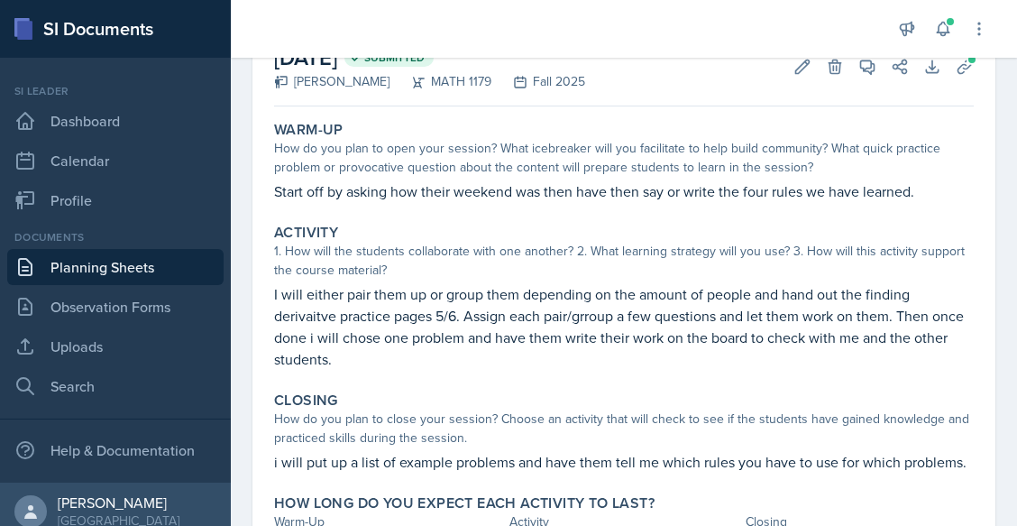
scroll to position [239, 0]
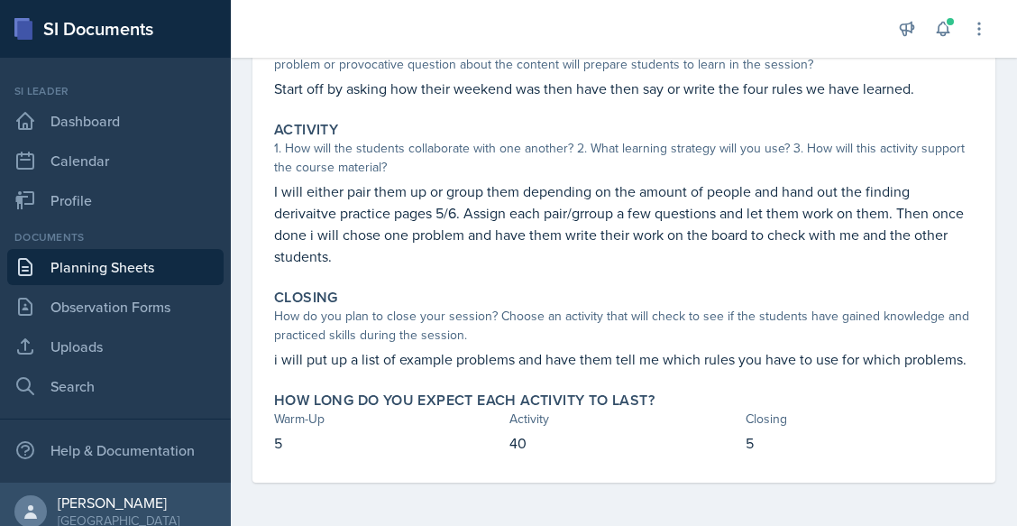
click at [87, 278] on link "Planning Sheets" at bounding box center [115, 267] width 216 height 36
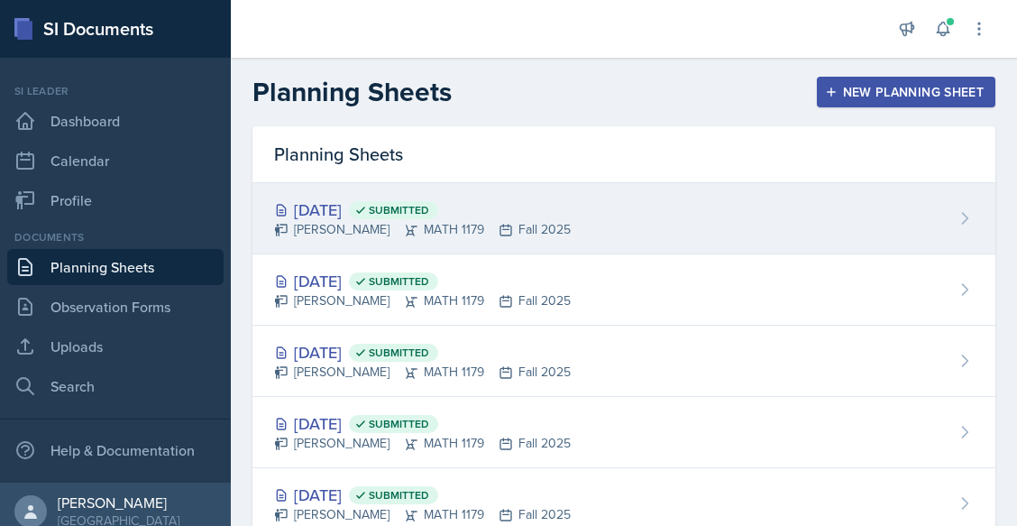
click at [354, 221] on div "[PERSON_NAME] MATH 1179 Fall 2025" at bounding box center [422, 229] width 297 height 19
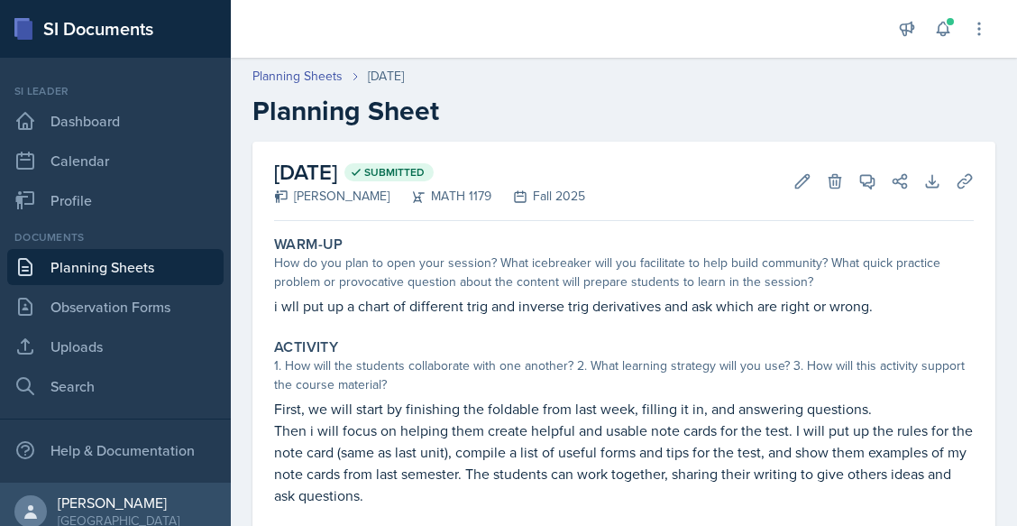
click at [584, 460] on p "Then i will focus on helping them create helpful and usable note cards for the …" at bounding box center [624, 462] width 700 height 87
click at [181, 261] on link "Planning Sheets" at bounding box center [115, 267] width 216 height 36
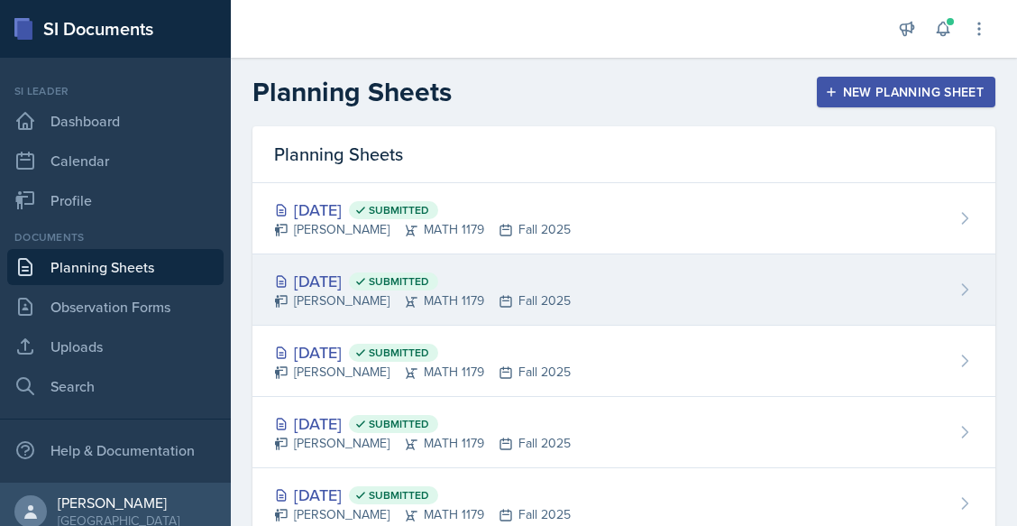
click at [379, 278] on div "[DATE] Submitted" at bounding box center [422, 281] width 297 height 24
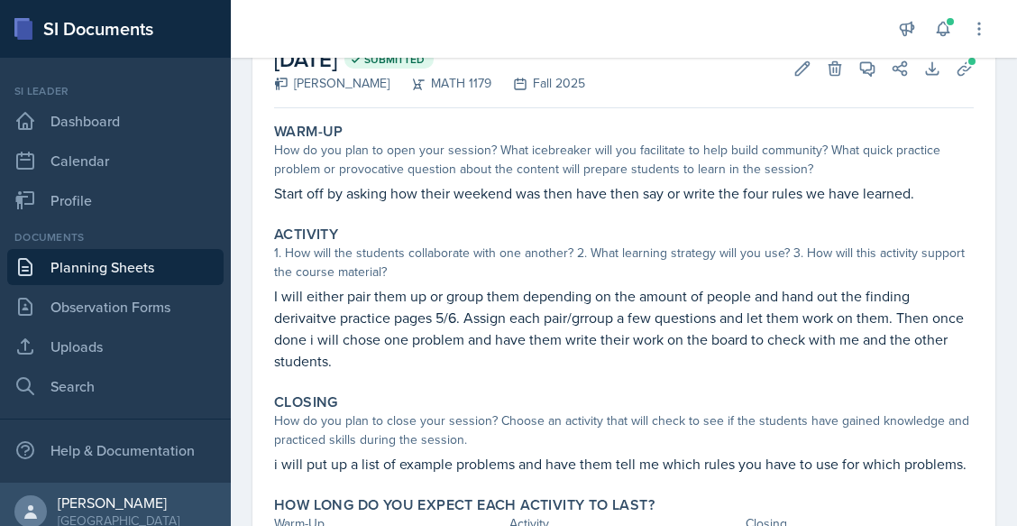
scroll to position [114, 0]
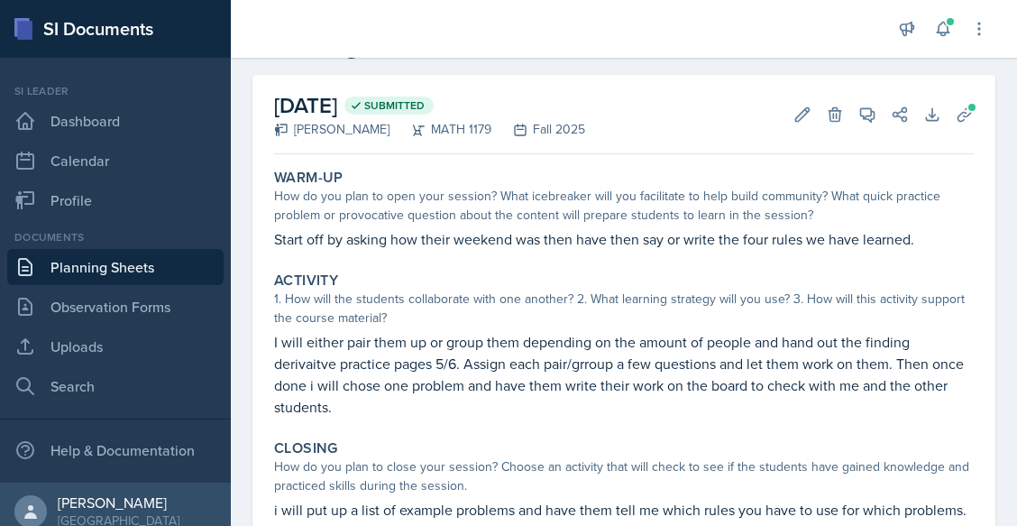
scroll to position [69, 0]
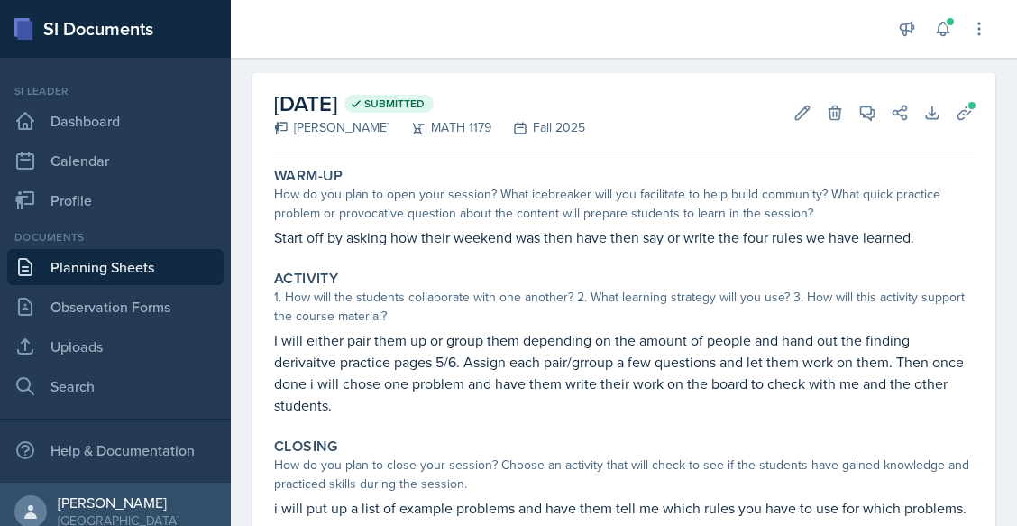
click at [168, 286] on div "Documents Planning Sheets Observation Forms Uploads Search" at bounding box center [115, 316] width 216 height 175
click at [169, 275] on link "Planning Sheets" at bounding box center [115, 267] width 216 height 36
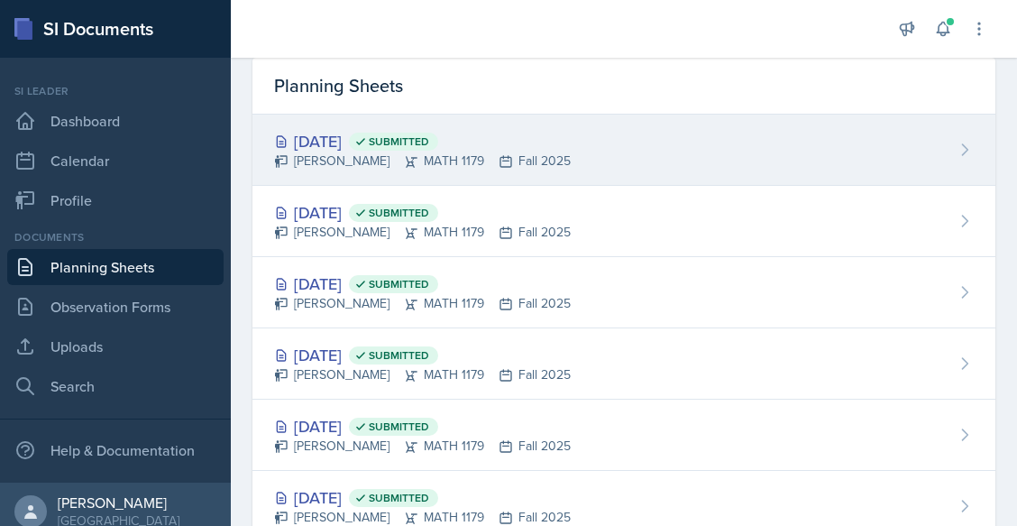
click at [384, 143] on div "Oct 3rd, 2025 Submitted" at bounding box center [422, 141] width 297 height 24
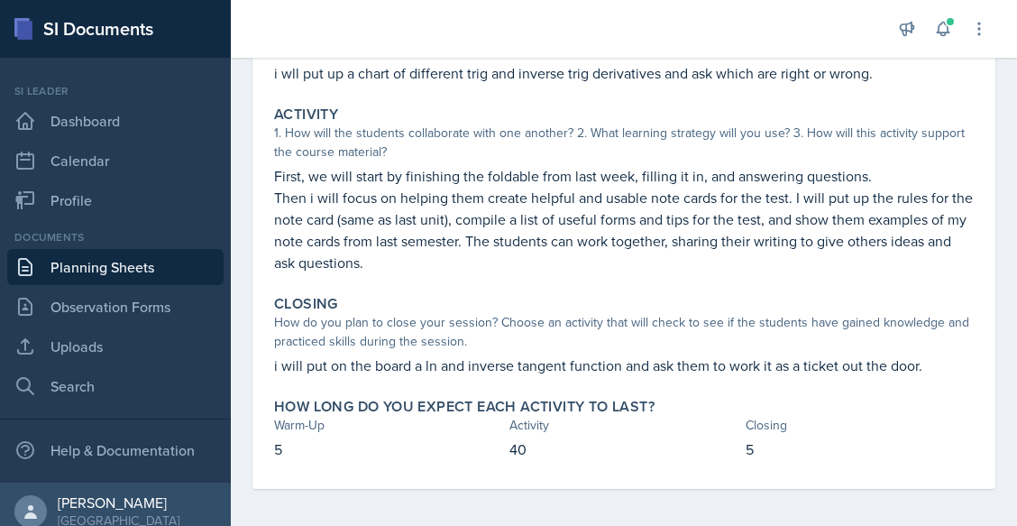
scroll to position [239, 0]
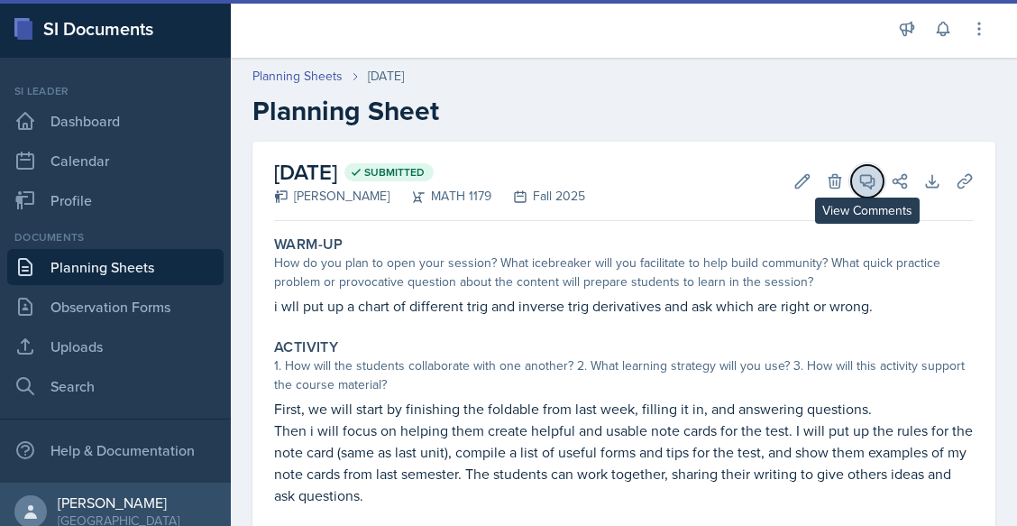
click at [851, 193] on button "View Comments" at bounding box center [867, 181] width 32 height 32
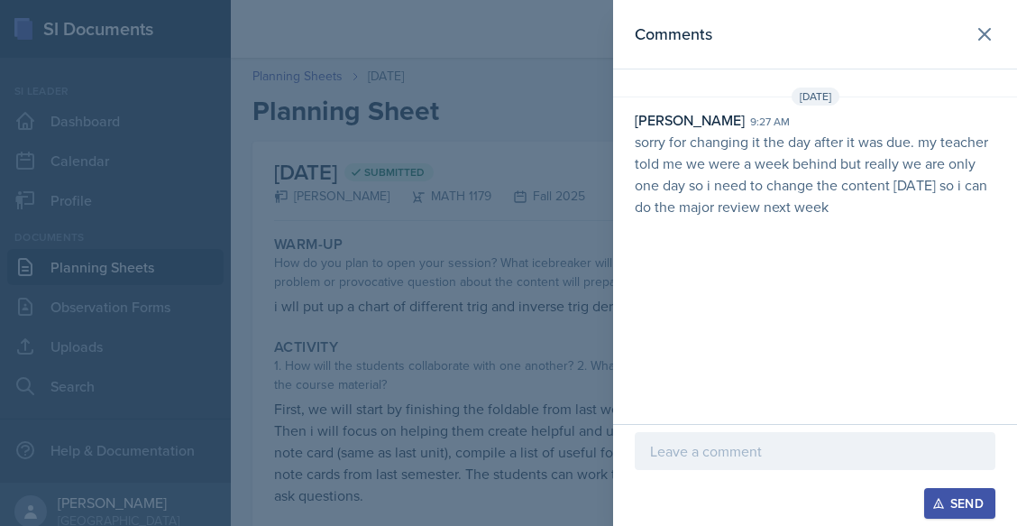
click at [710, 255] on div "Comments Sep 29th, 2025 Madelyn Hagan 9:27 am sorry for changing it the day aft…" at bounding box center [815, 212] width 404 height 424
click at [539, 255] on div at bounding box center [508, 263] width 1017 height 526
